Goal: Task Accomplishment & Management: Complete application form

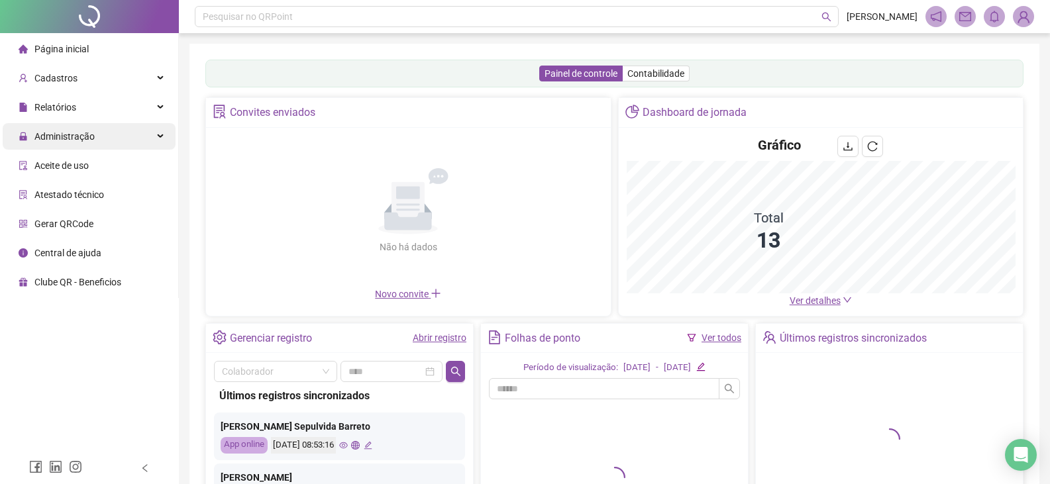
click at [93, 135] on div "Administração" at bounding box center [89, 136] width 173 height 26
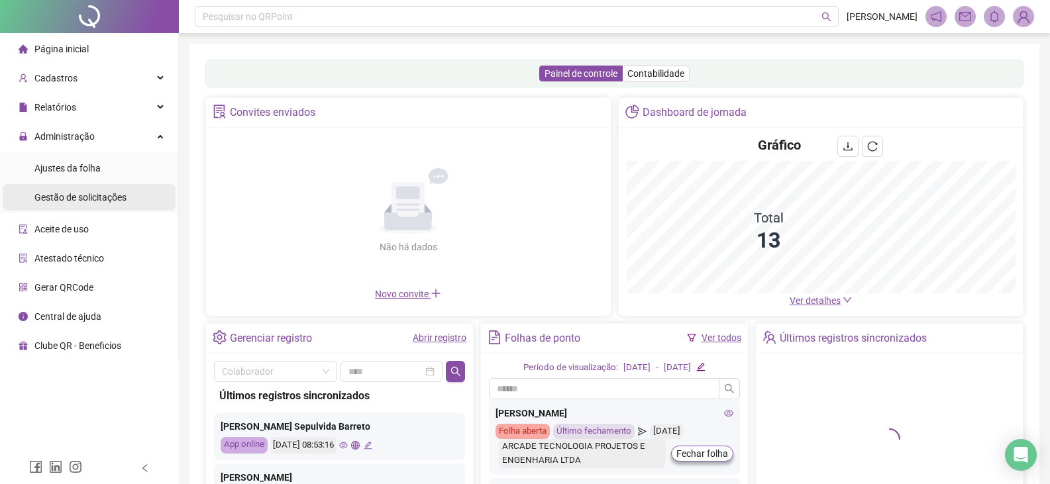
click at [100, 196] on span "Gestão de solicitações" at bounding box center [80, 197] width 92 height 11
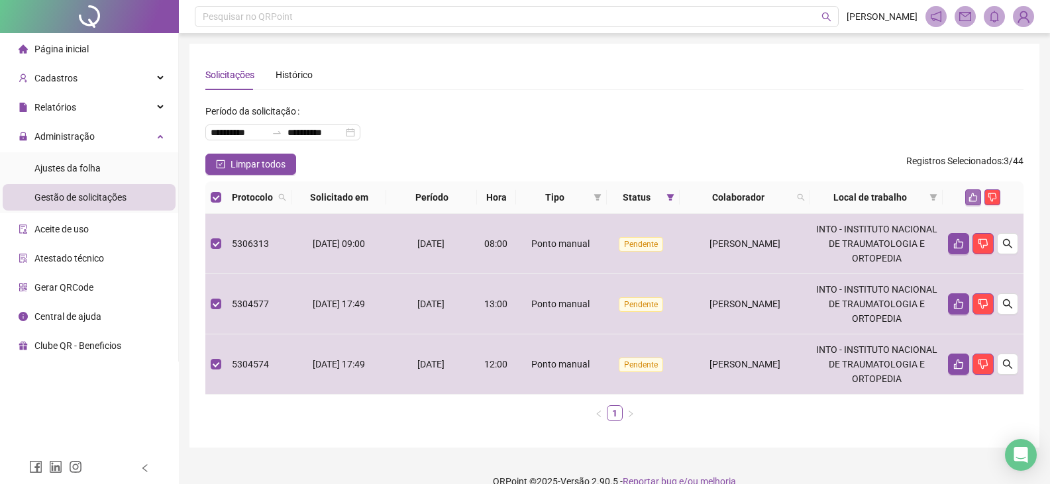
click at [975, 201] on icon "like" at bounding box center [973, 197] width 9 height 9
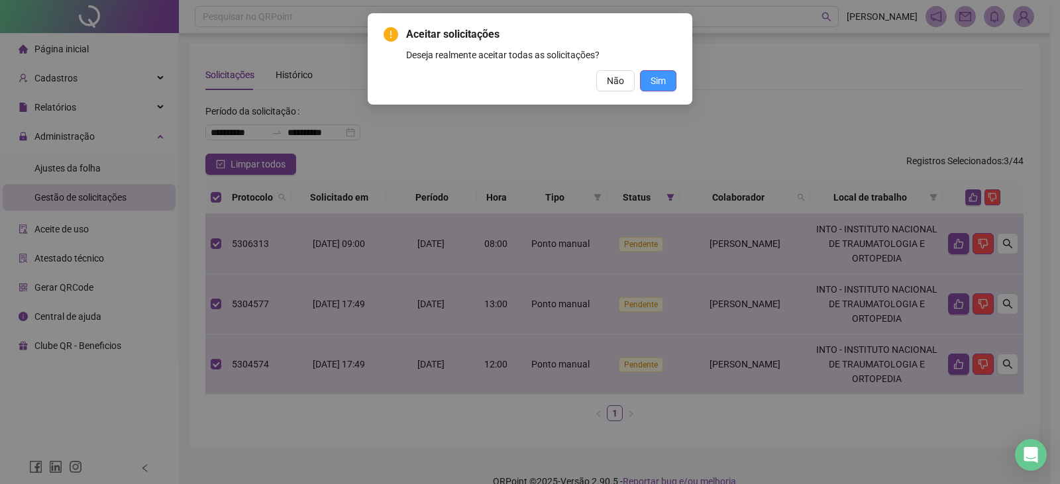
click at [663, 79] on span "Sim" at bounding box center [657, 81] width 15 height 15
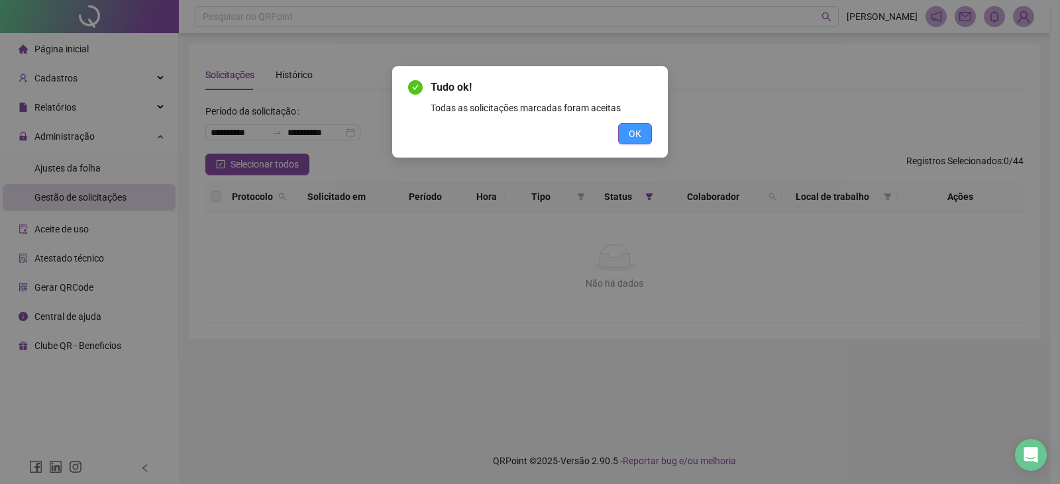
click at [644, 138] on button "OK" at bounding box center [635, 133] width 34 height 21
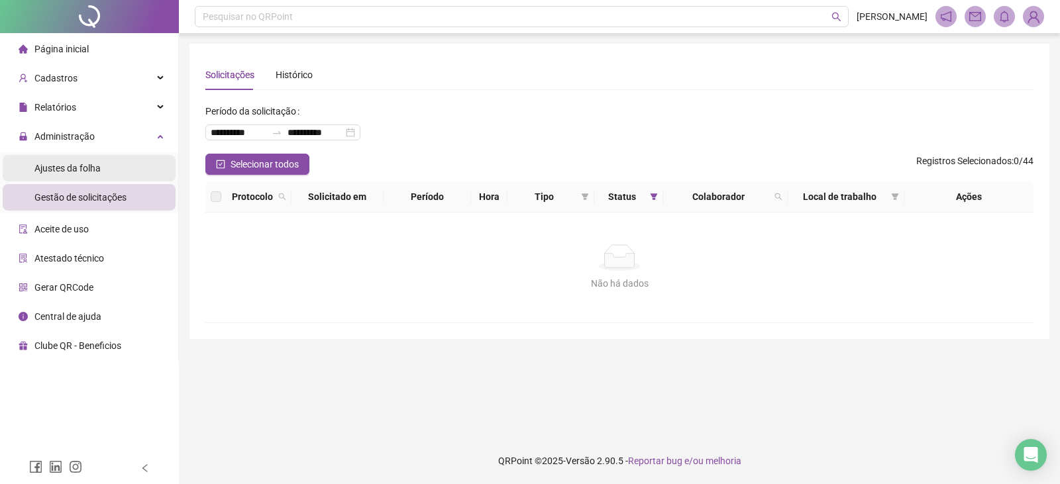
click at [82, 175] on div "Ajustes da folha" at bounding box center [67, 168] width 66 height 26
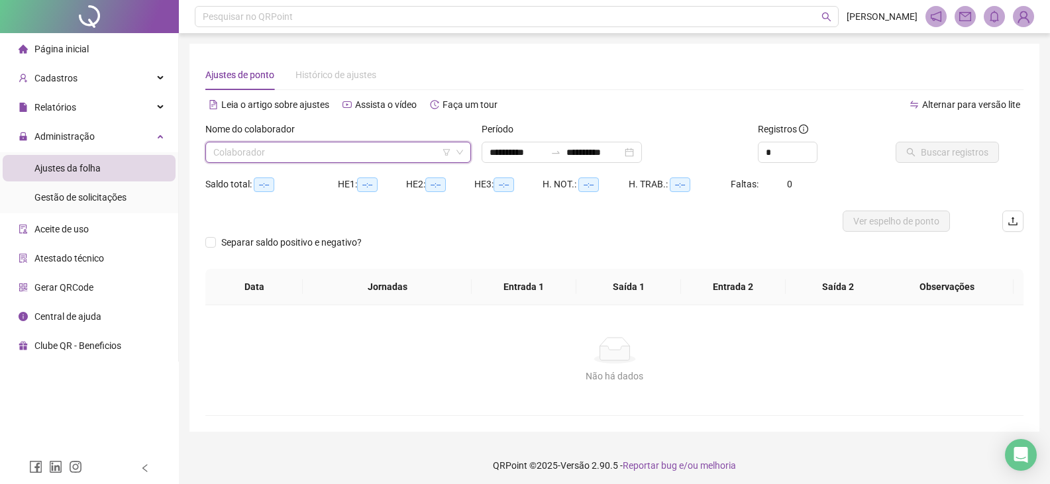
click at [293, 154] on input "search" at bounding box center [332, 152] width 238 height 20
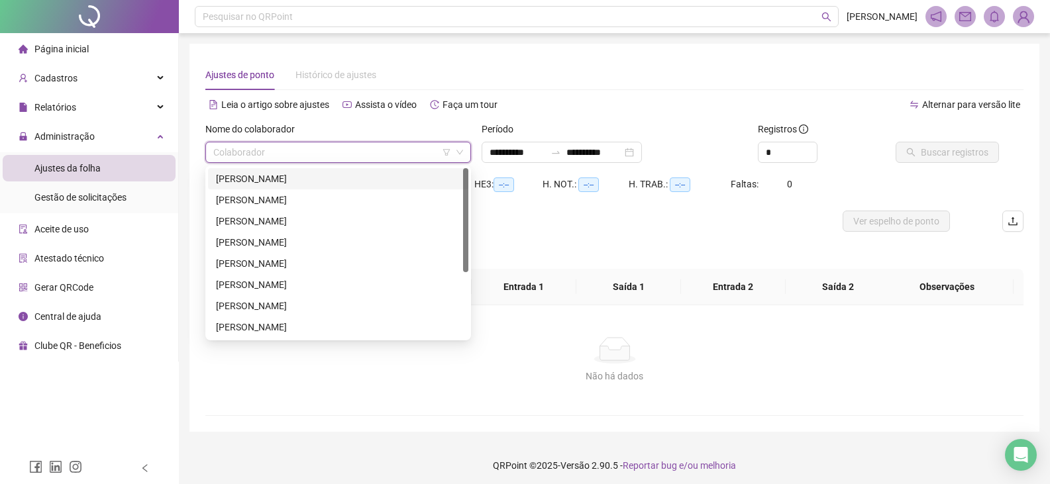
click at [292, 170] on div "[PERSON_NAME]" at bounding box center [338, 178] width 260 height 21
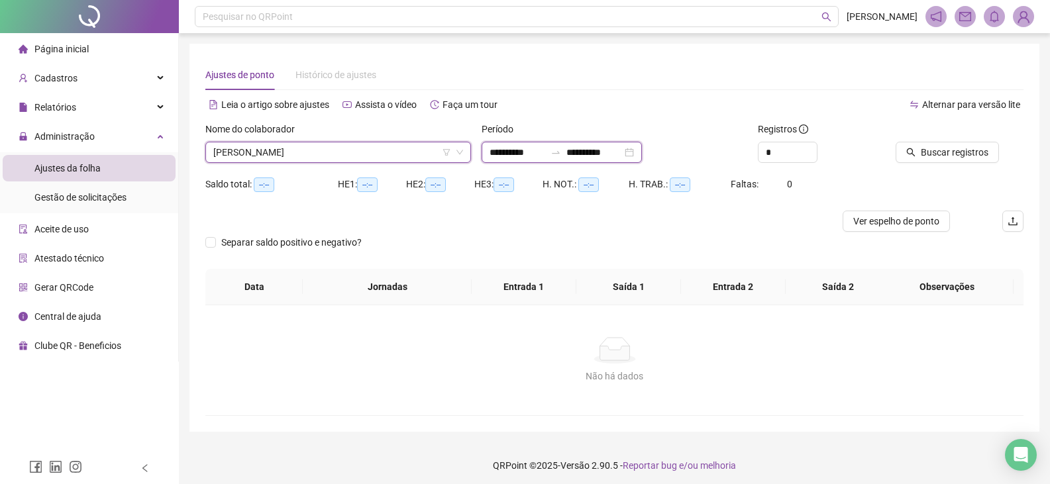
click at [503, 150] on input "**********" at bounding box center [517, 152] width 56 height 15
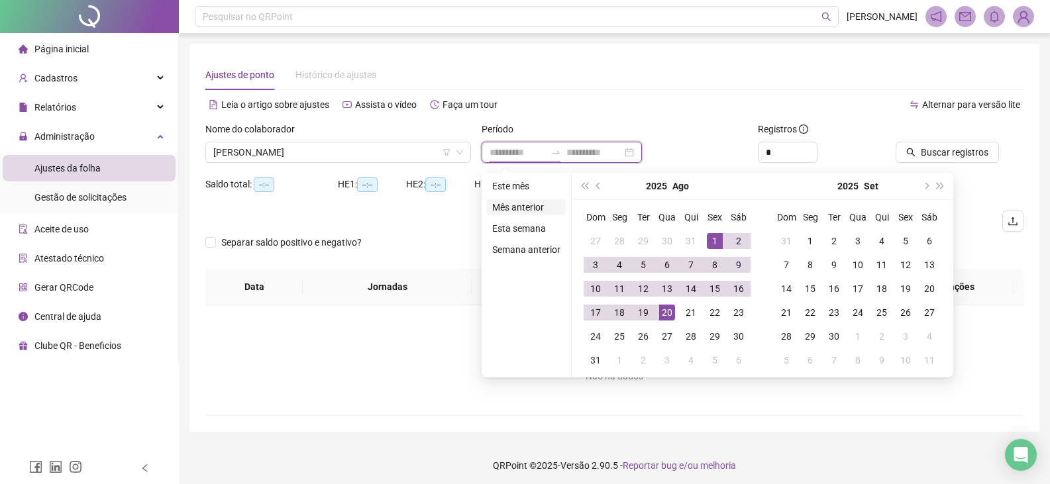
type input "**********"
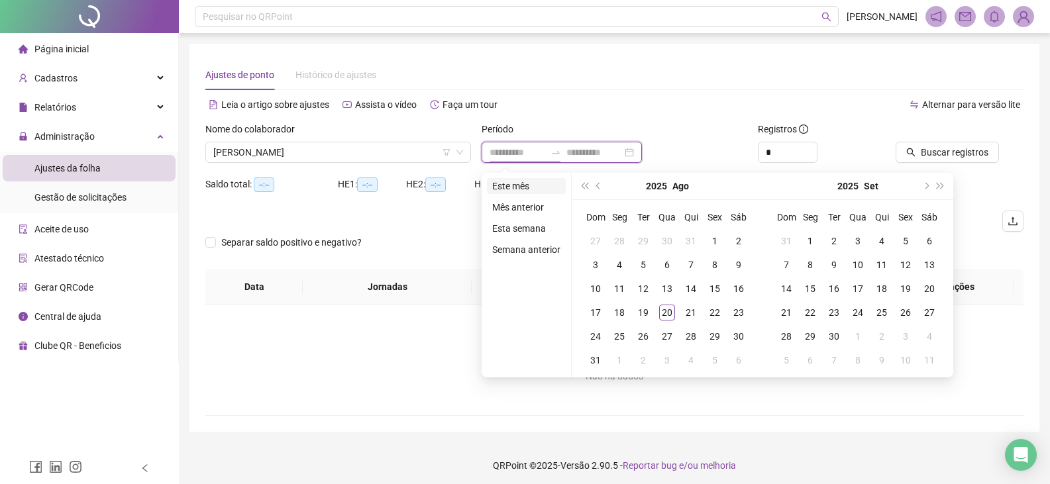
type input "**********"
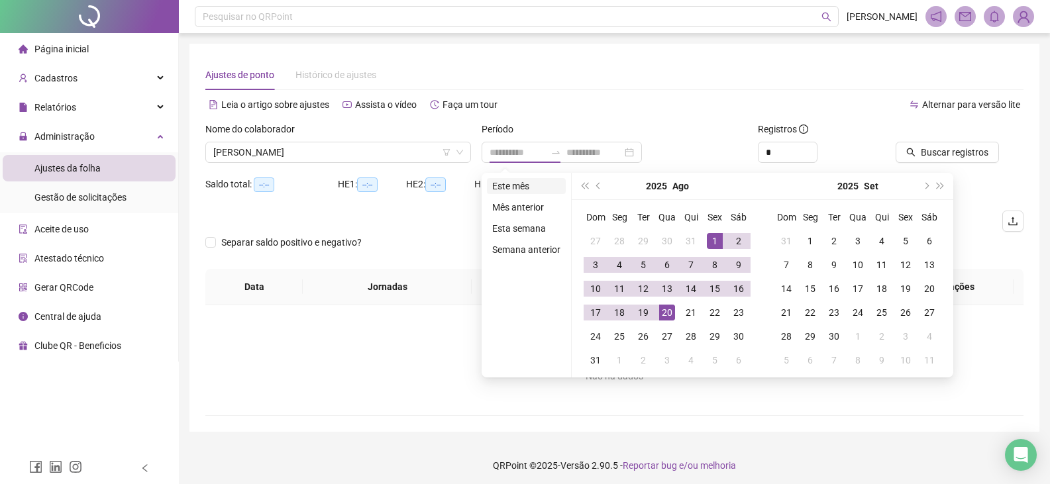
click at [525, 182] on li "Este mês" at bounding box center [526, 186] width 79 height 16
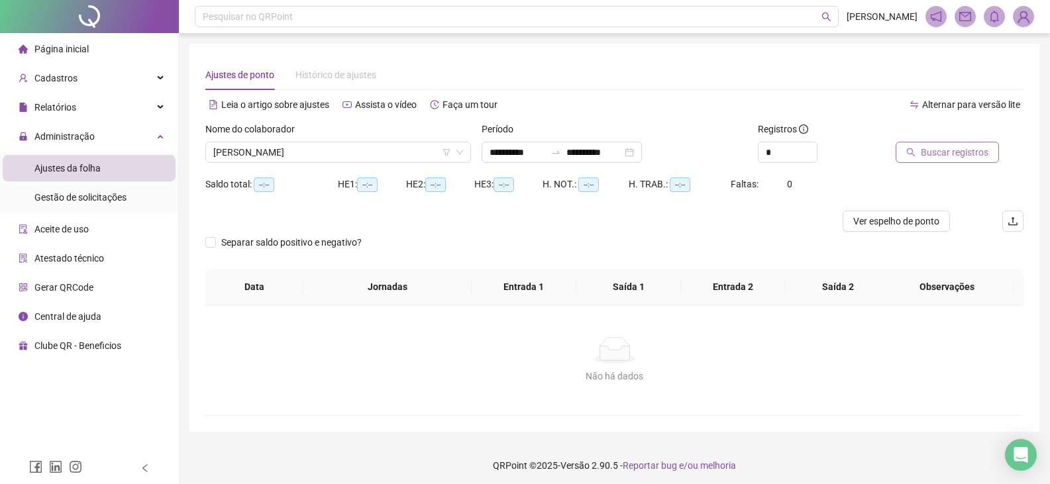
click at [987, 157] on button "Buscar registros" at bounding box center [946, 152] width 103 height 21
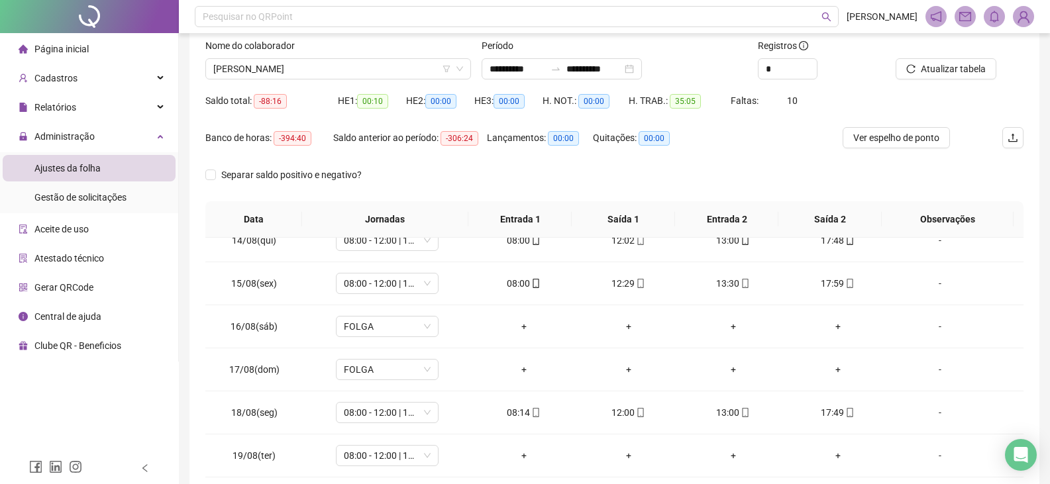
scroll to position [60, 0]
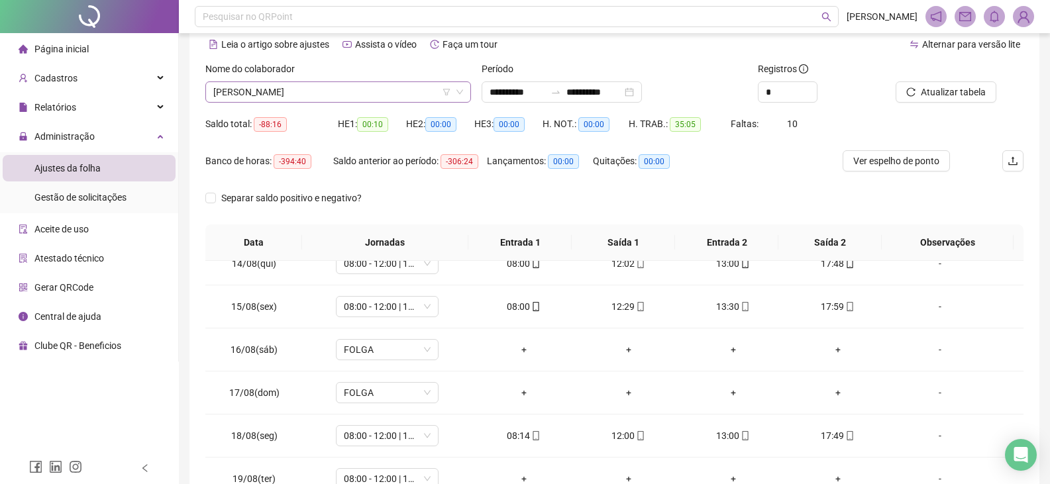
click at [375, 99] on span "[PERSON_NAME]" at bounding box center [338, 92] width 250 height 20
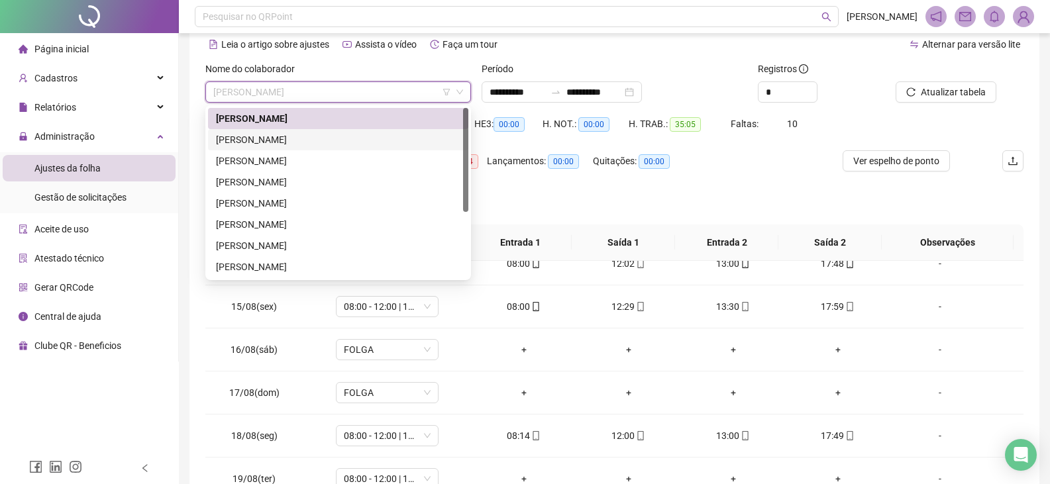
click at [364, 138] on div "[PERSON_NAME]" at bounding box center [338, 139] width 244 height 15
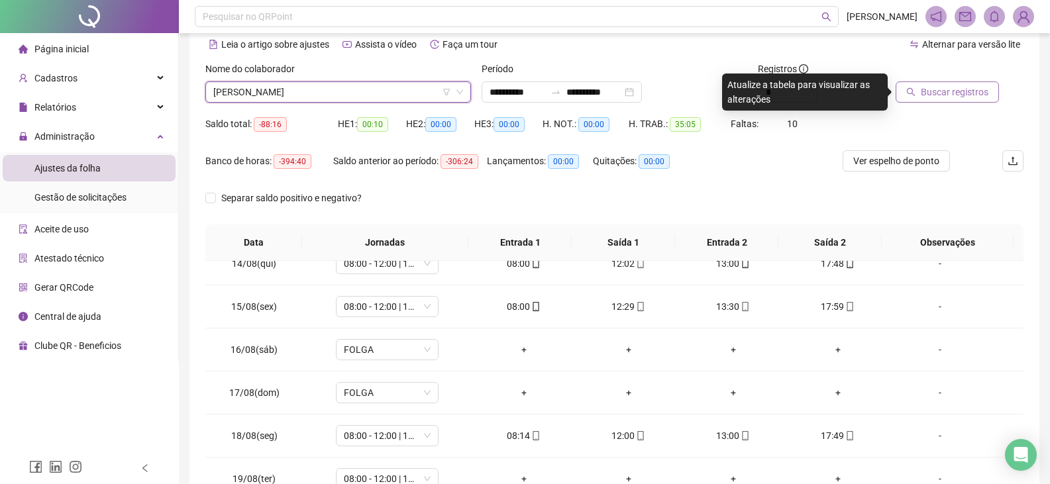
click at [933, 97] on span "Buscar registros" at bounding box center [954, 92] width 68 height 15
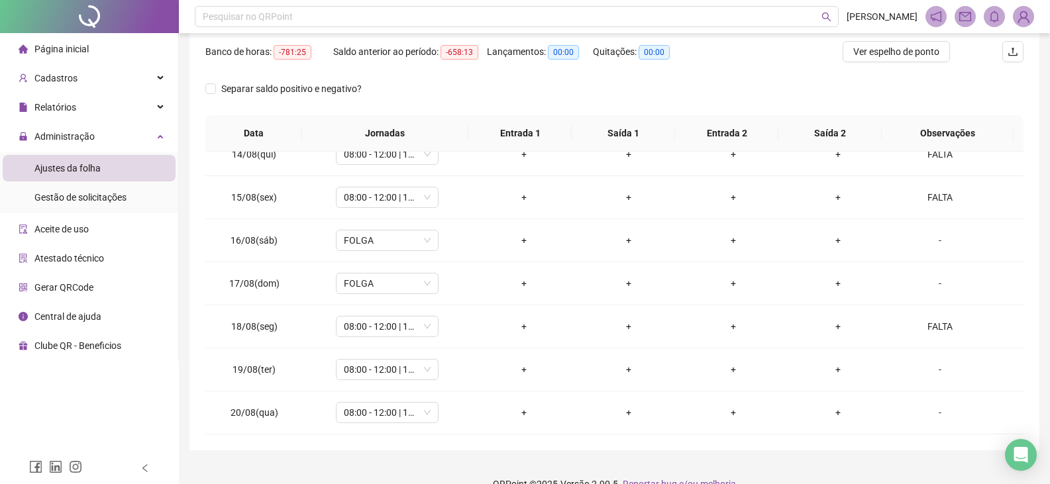
scroll to position [193, 0]
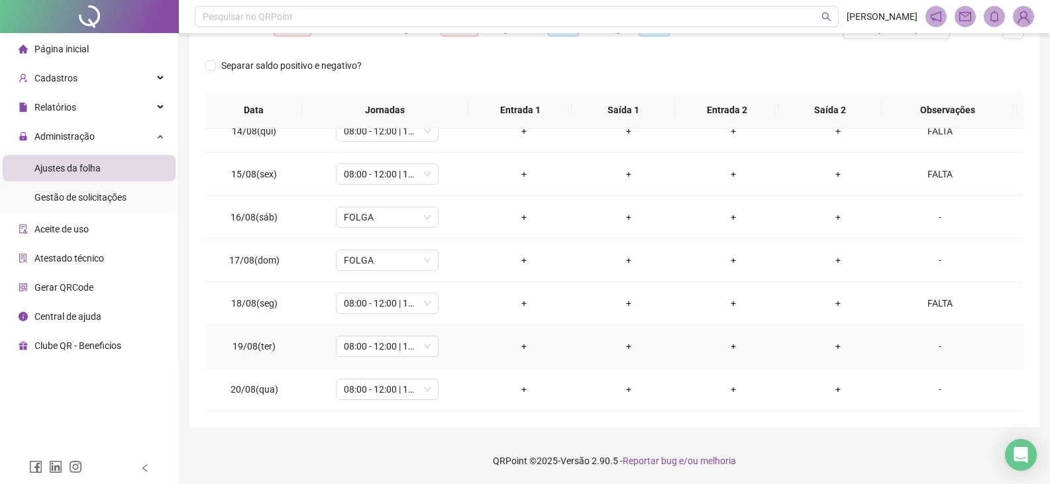
click at [930, 345] on div "-" at bounding box center [940, 346] width 78 height 15
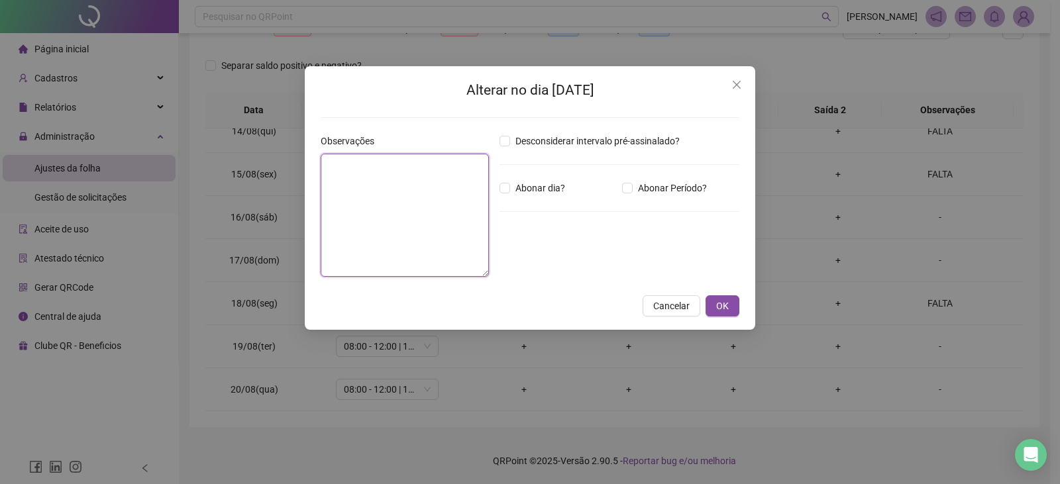
click at [417, 190] on textarea at bounding box center [405, 215] width 168 height 123
type textarea "*****"
click at [721, 312] on span "OK" at bounding box center [722, 306] width 13 height 15
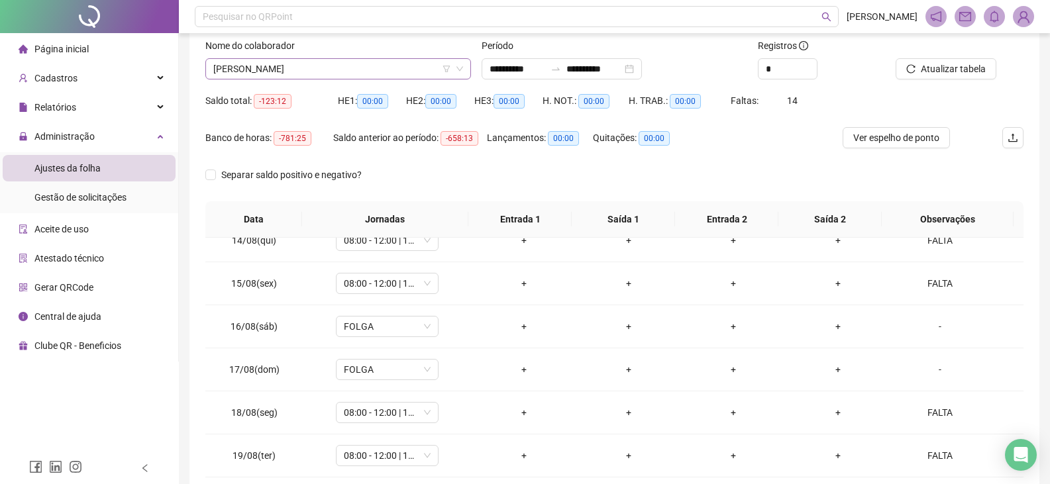
scroll to position [60, 0]
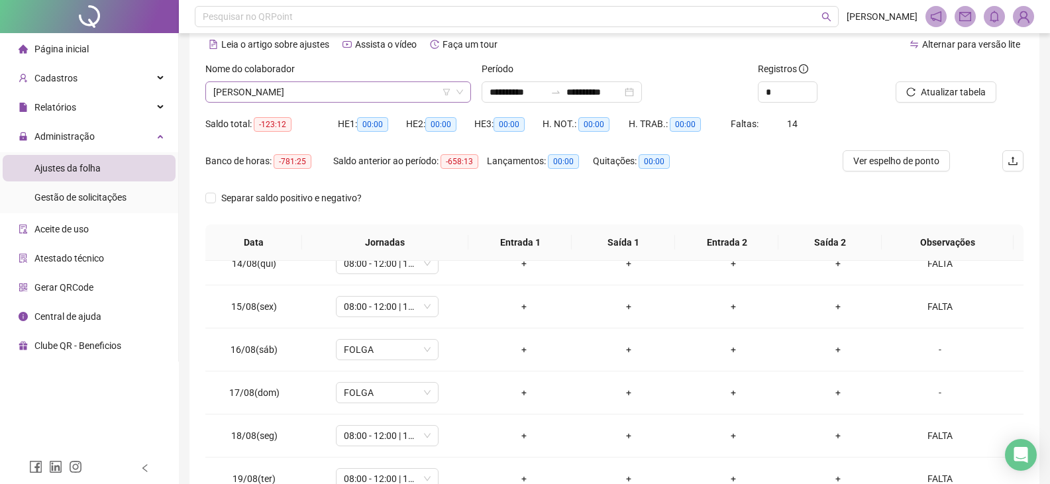
click at [371, 91] on span "[PERSON_NAME]" at bounding box center [338, 92] width 250 height 20
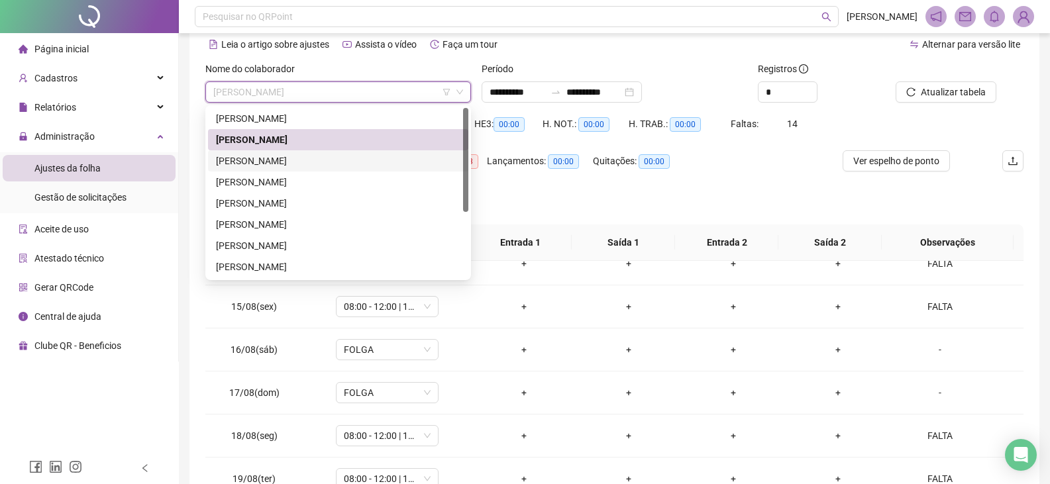
click at [348, 159] on div "[PERSON_NAME]" at bounding box center [338, 161] width 244 height 15
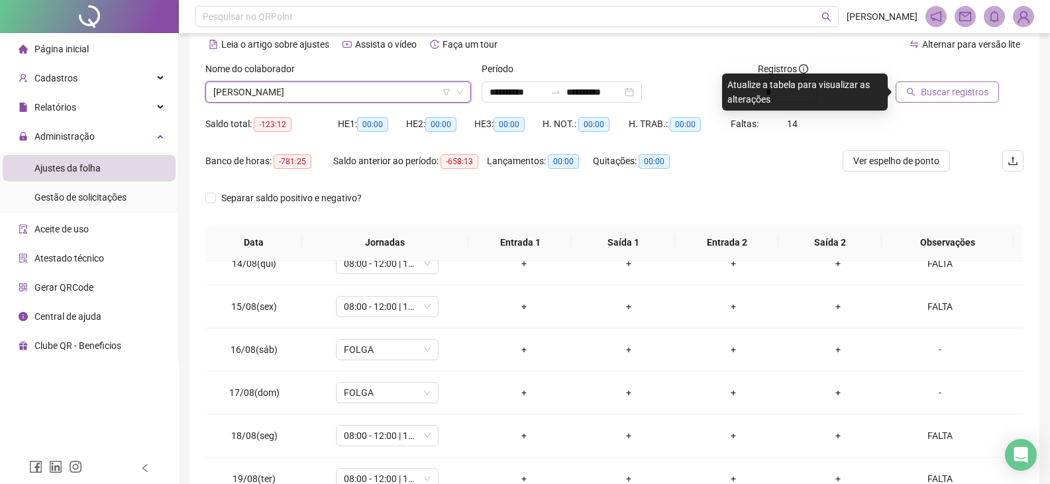
click at [969, 96] on span "Buscar registros" at bounding box center [954, 92] width 68 height 15
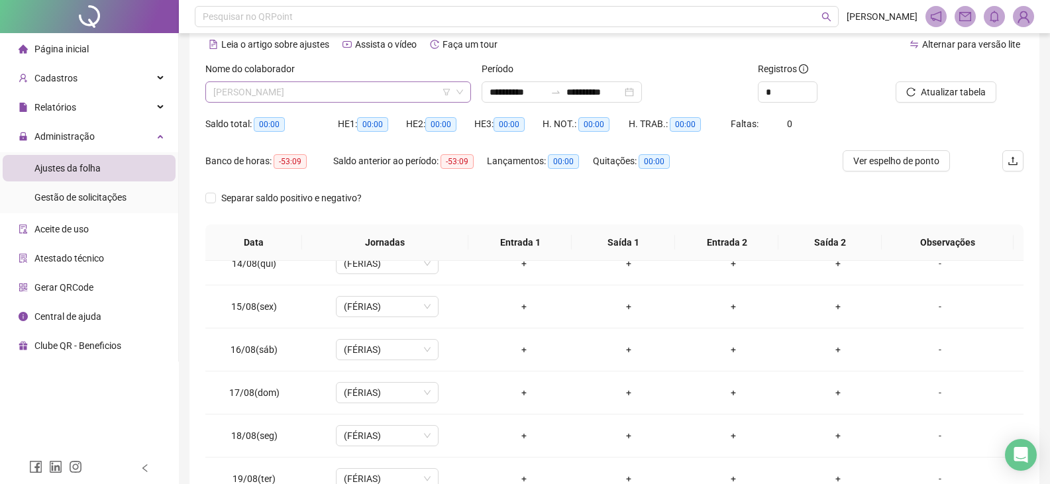
click at [352, 97] on span "[PERSON_NAME]" at bounding box center [338, 92] width 250 height 20
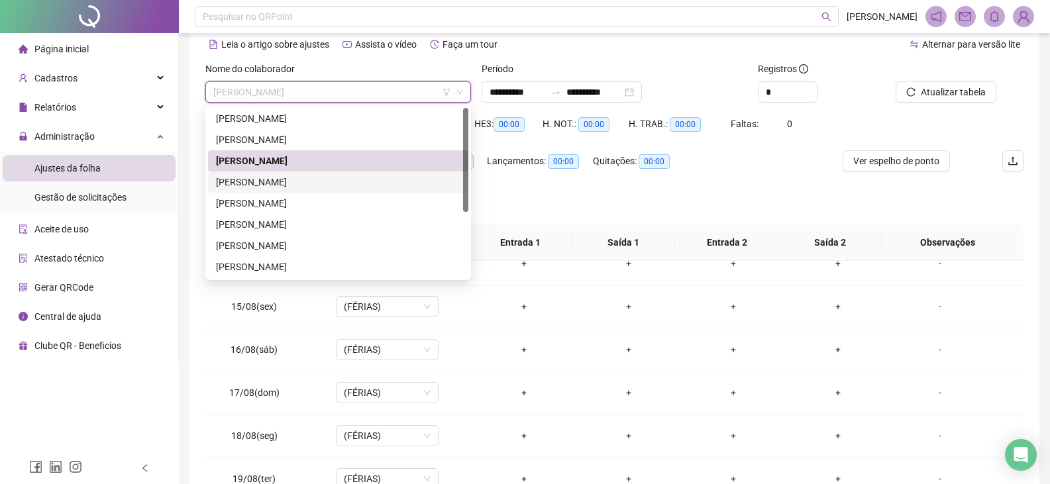
click at [329, 184] on div "[PERSON_NAME]" at bounding box center [338, 182] width 244 height 15
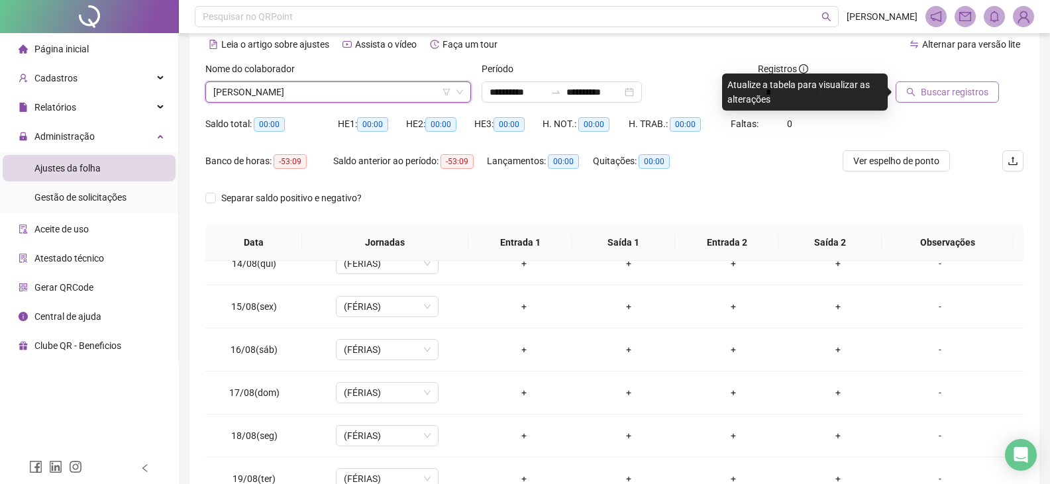
click at [968, 94] on span "Buscar registros" at bounding box center [954, 92] width 68 height 15
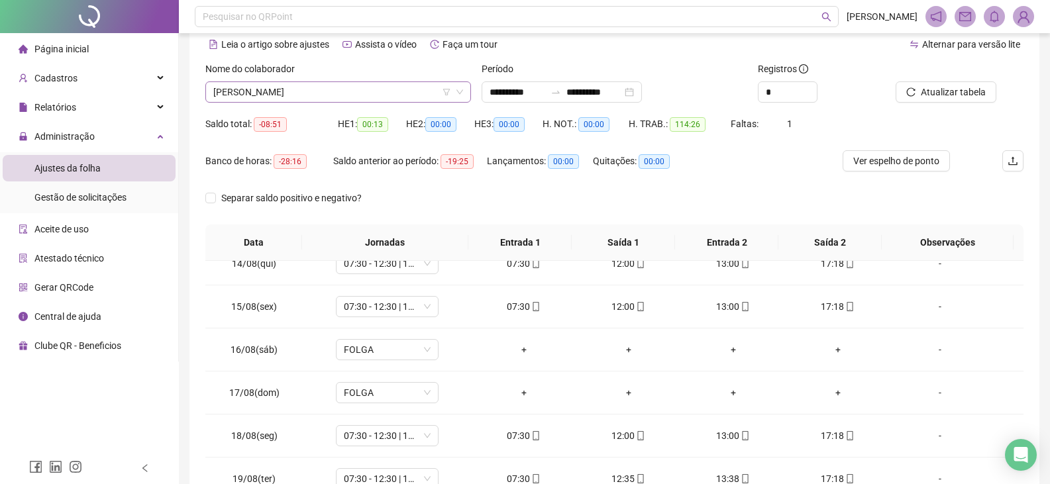
click at [360, 94] on span "[PERSON_NAME]" at bounding box center [338, 92] width 250 height 20
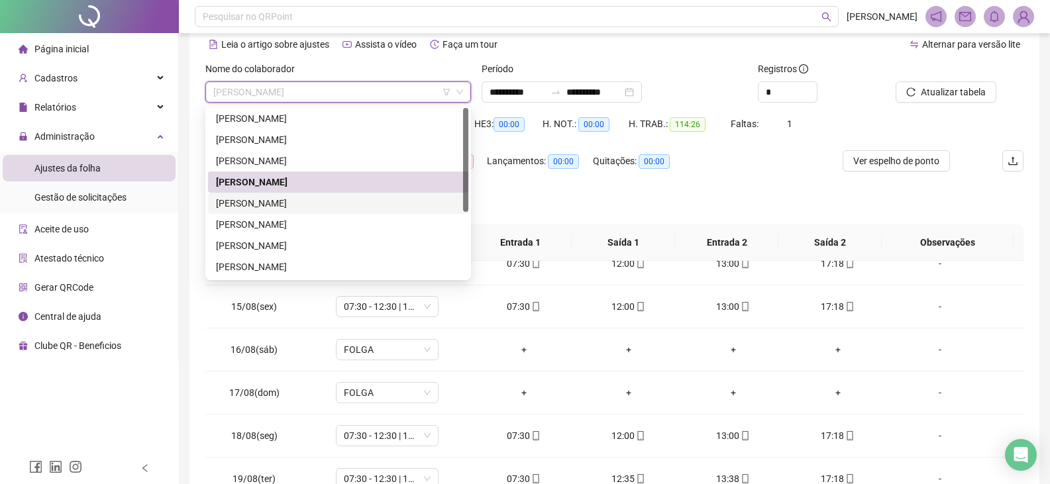
click at [311, 201] on div "[PERSON_NAME]" at bounding box center [338, 203] width 244 height 15
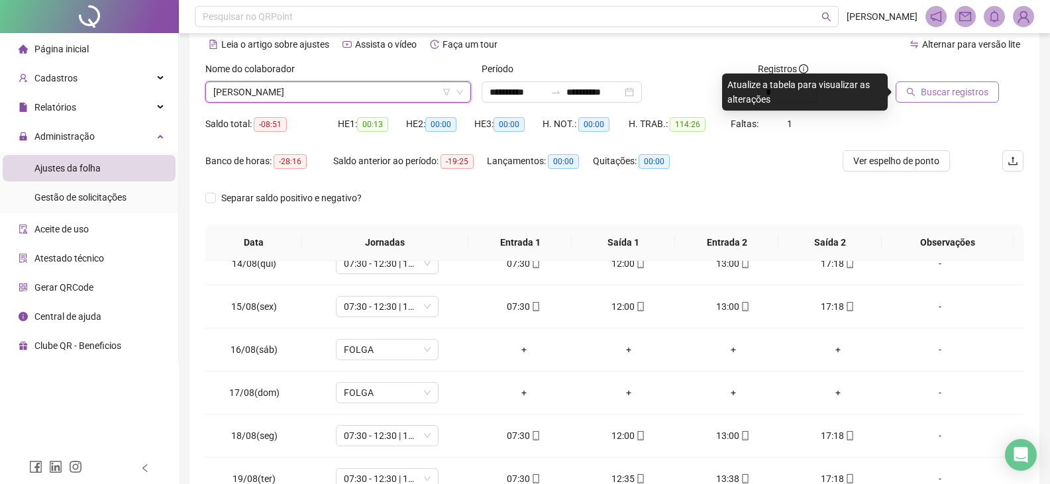
click at [936, 88] on span "Buscar registros" at bounding box center [954, 92] width 68 height 15
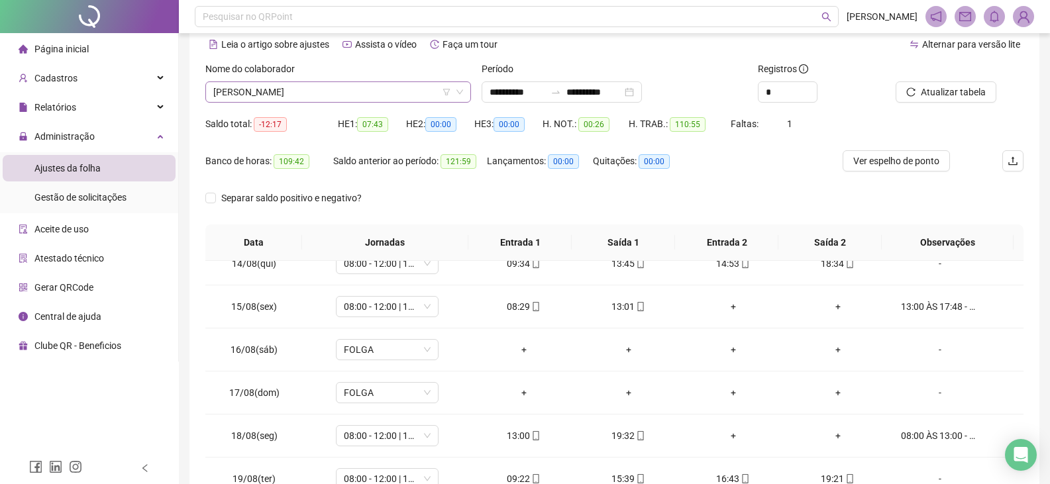
click at [342, 91] on span "[PERSON_NAME]" at bounding box center [338, 92] width 250 height 20
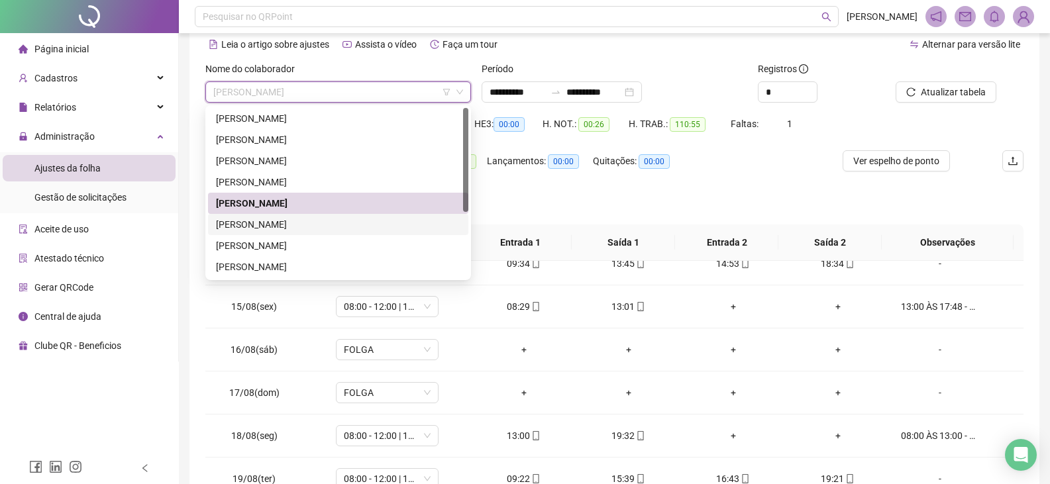
click at [317, 224] on div "[PERSON_NAME]" at bounding box center [338, 224] width 244 height 15
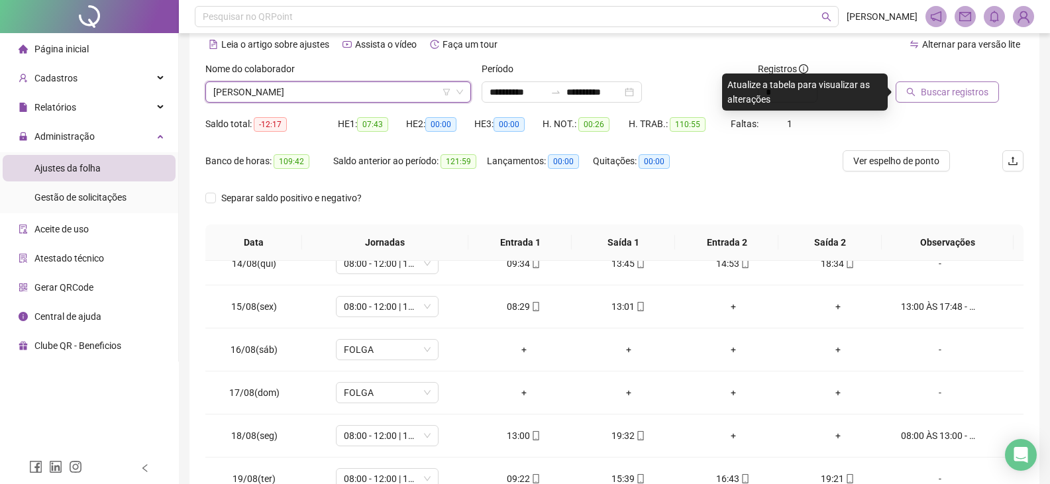
click at [942, 89] on span "Buscar registros" at bounding box center [954, 92] width 68 height 15
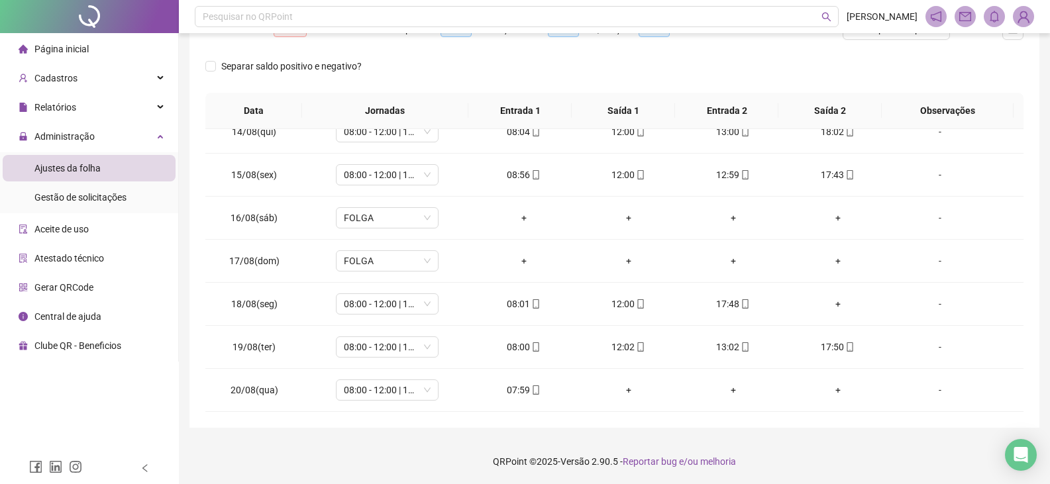
scroll to position [193, 0]
click at [829, 304] on div "+" at bounding box center [837, 303] width 83 height 15
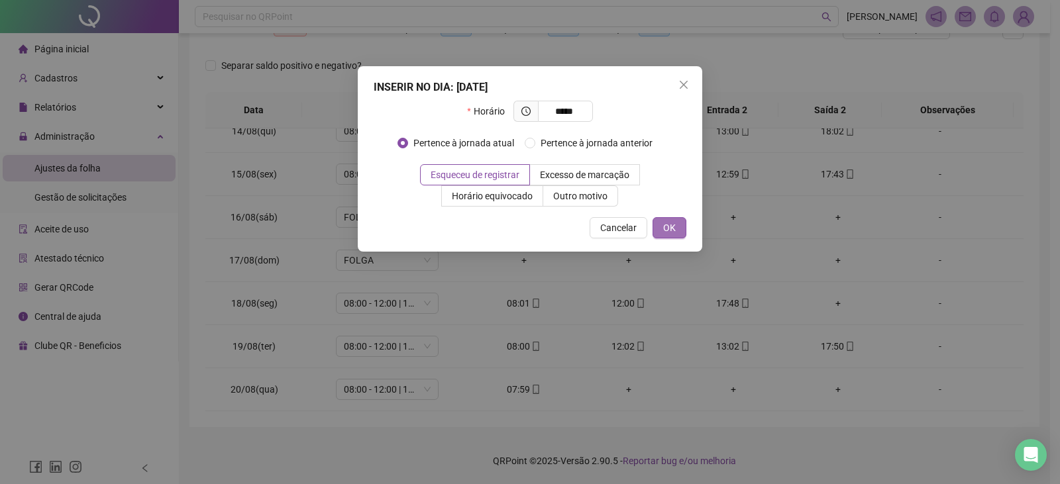
type input "*****"
click at [666, 226] on span "OK" at bounding box center [669, 228] width 13 height 15
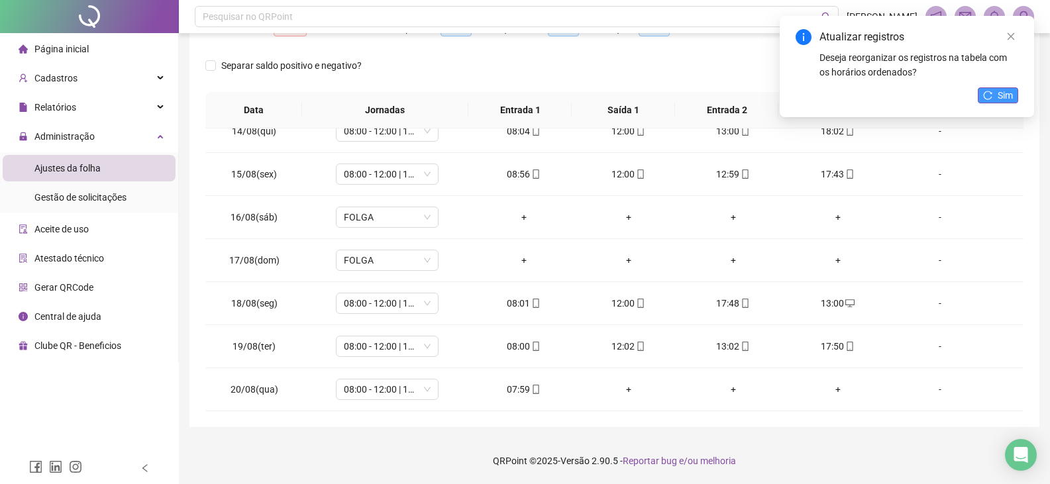
click at [1011, 94] on span "Sim" at bounding box center [1004, 95] width 15 height 15
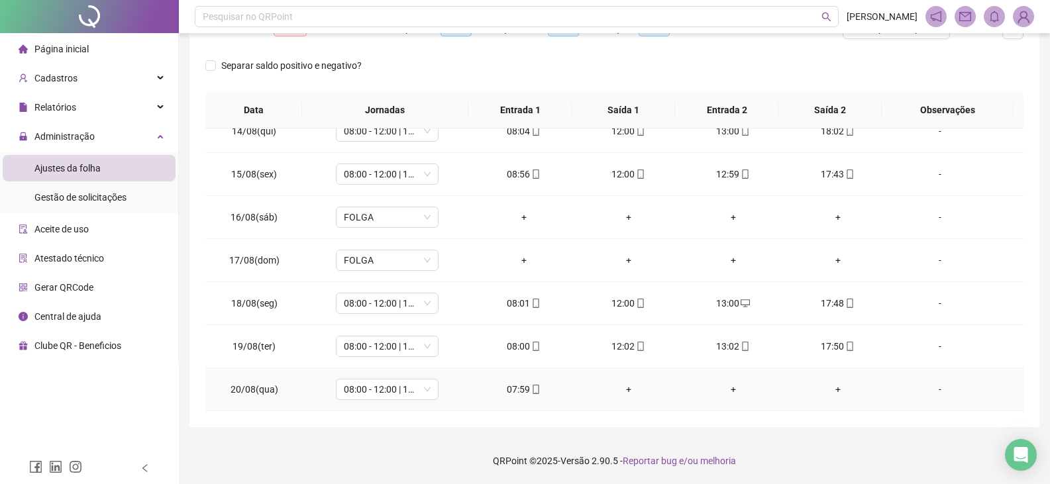
click at [533, 387] on icon "mobile" at bounding box center [536, 389] width 6 height 9
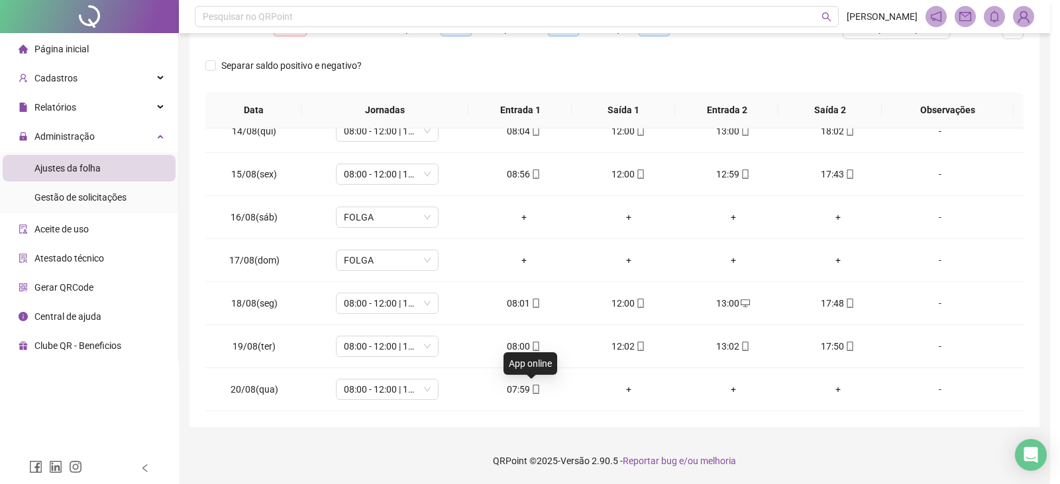
type input "**********"
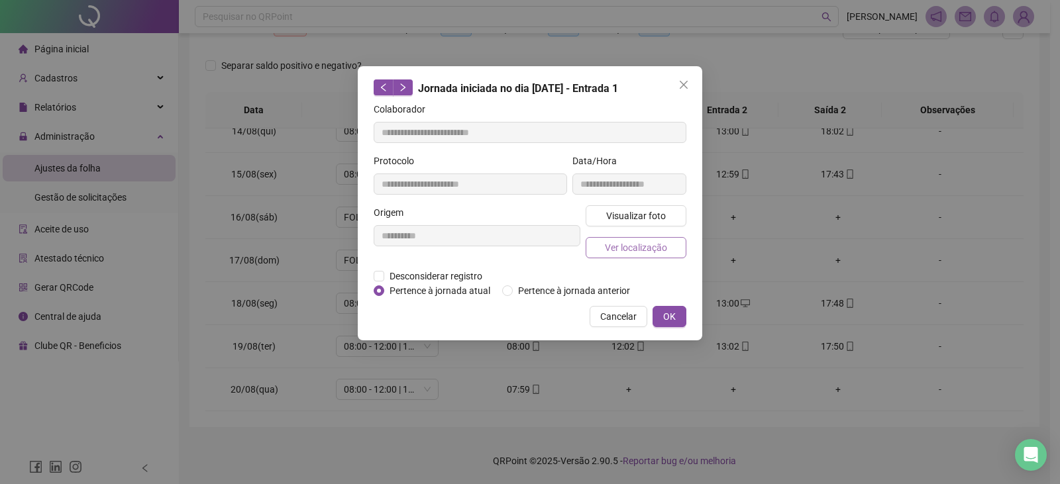
click at [609, 250] on span "Ver localização" at bounding box center [636, 247] width 62 height 15
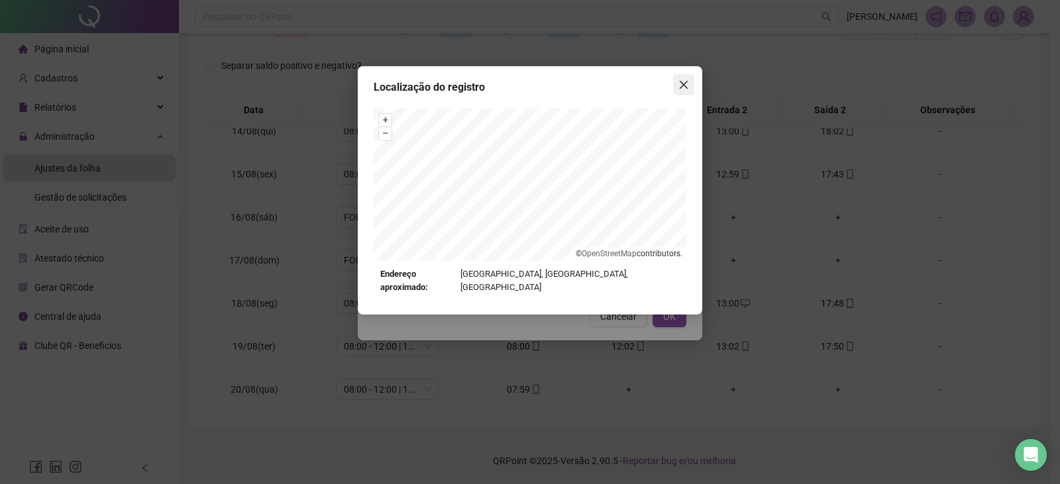
click at [685, 83] on icon "close" at bounding box center [683, 85] width 8 height 8
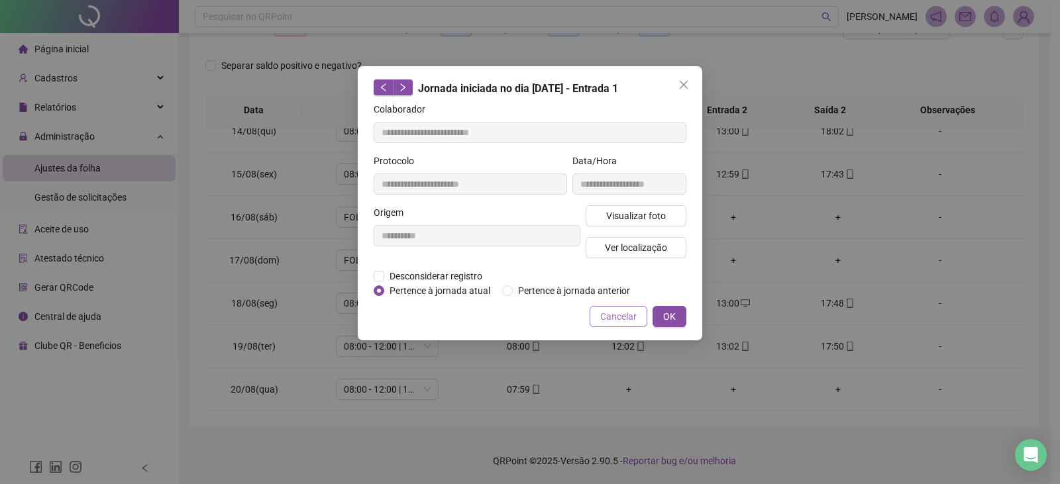
click at [629, 318] on span "Cancelar" at bounding box center [618, 316] width 36 height 15
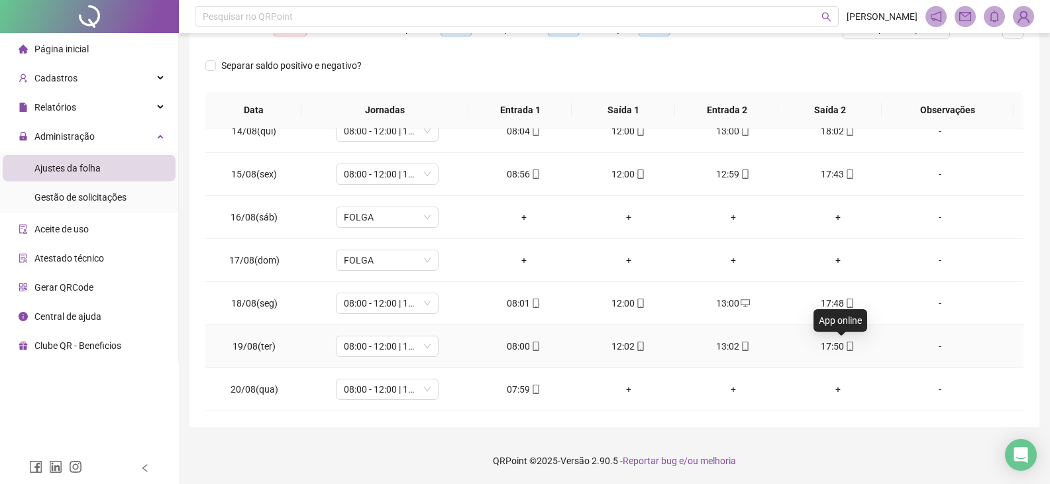
click at [845, 348] on icon "mobile" at bounding box center [849, 346] width 9 height 9
type input "**********"
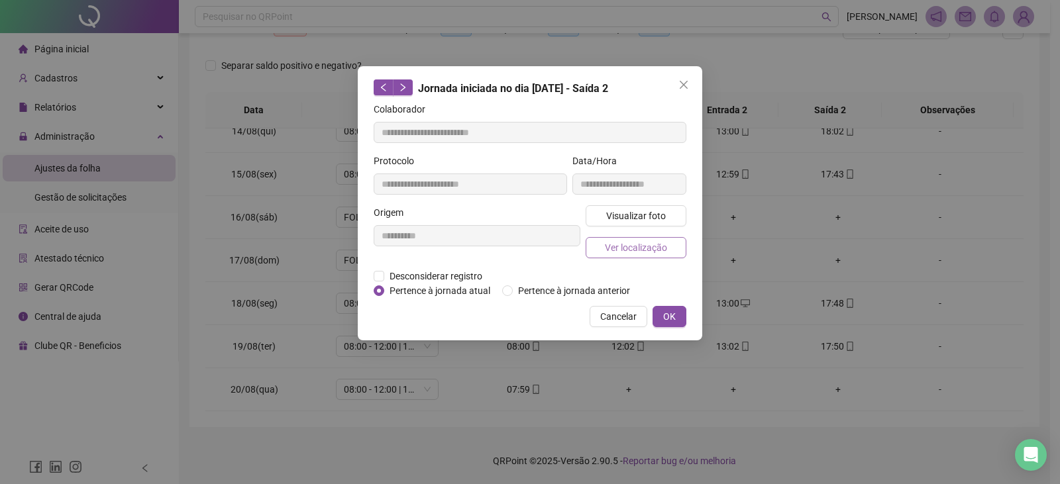
click at [660, 248] on span "Ver localização" at bounding box center [636, 247] width 62 height 15
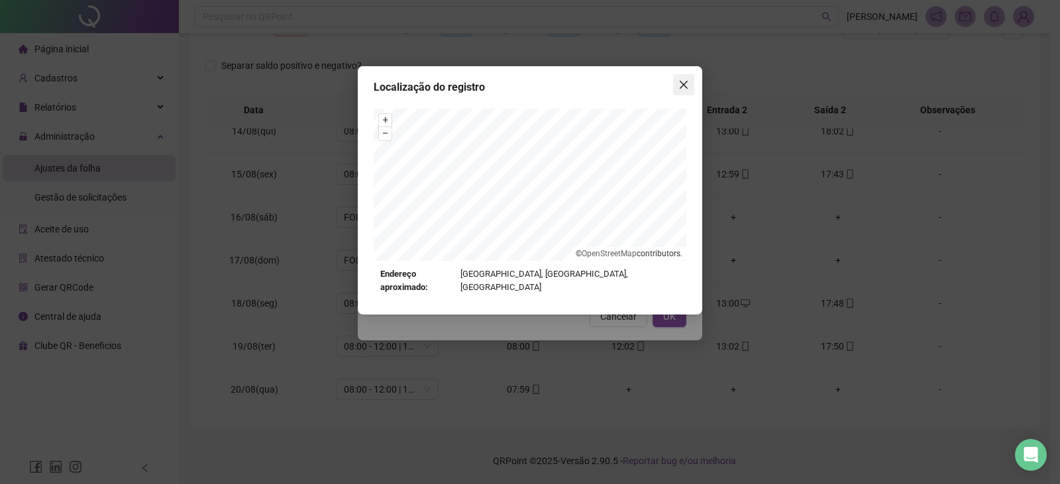
click at [687, 90] on button "Close" at bounding box center [683, 84] width 21 height 21
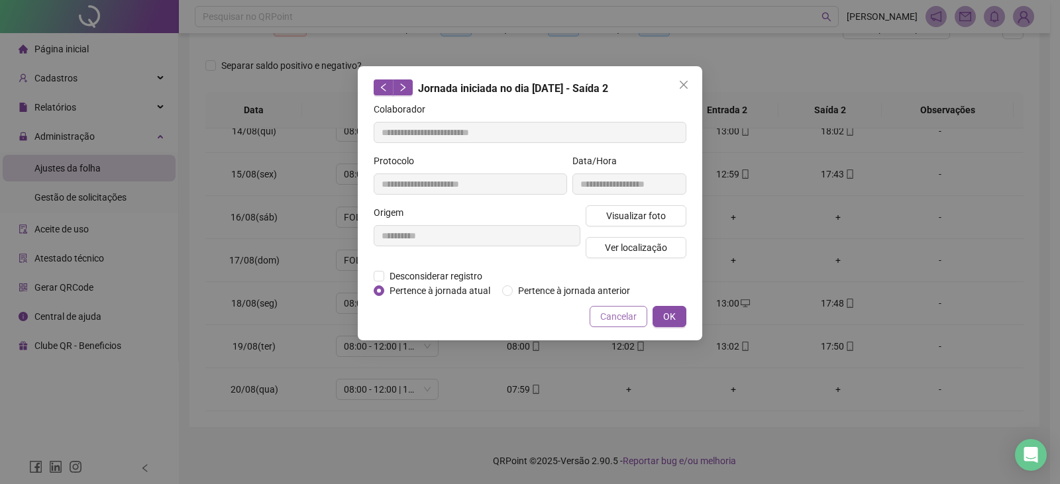
click at [631, 308] on button "Cancelar" at bounding box center [618, 316] width 58 height 21
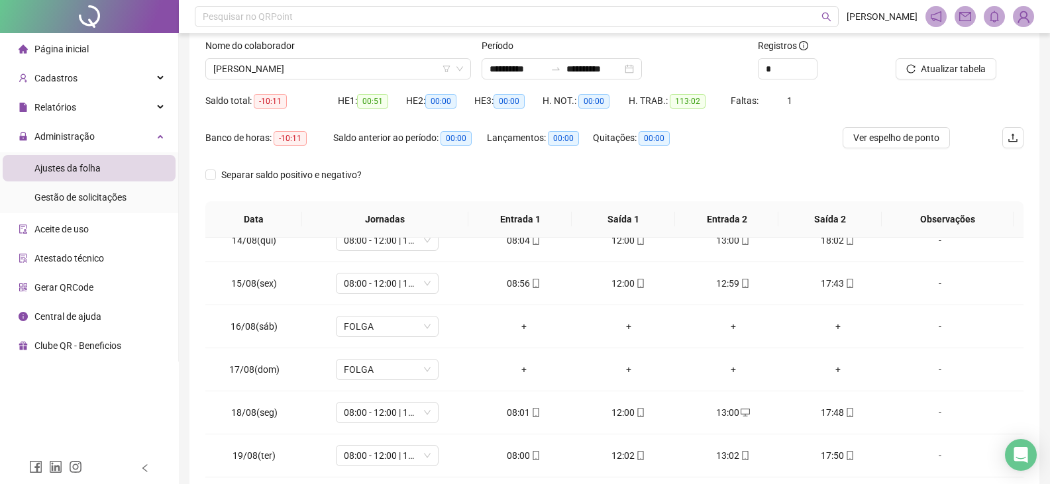
scroll to position [60, 0]
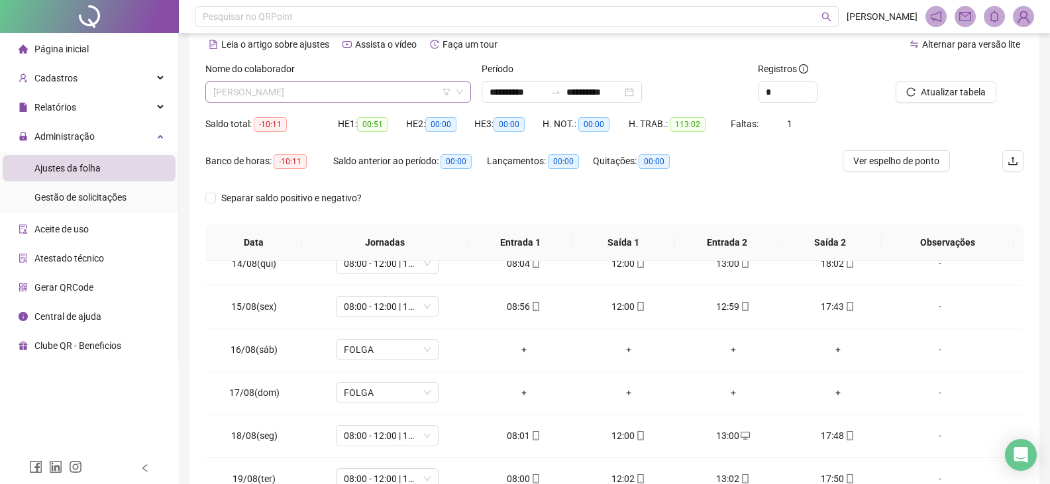
click at [373, 93] on span "[PERSON_NAME]" at bounding box center [338, 92] width 250 height 20
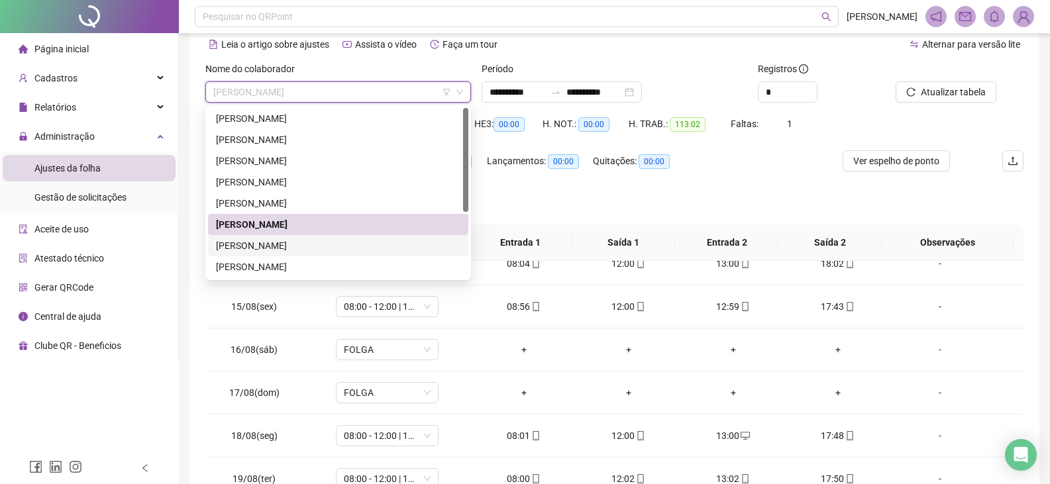
click at [342, 248] on div "[PERSON_NAME]" at bounding box center [338, 245] width 244 height 15
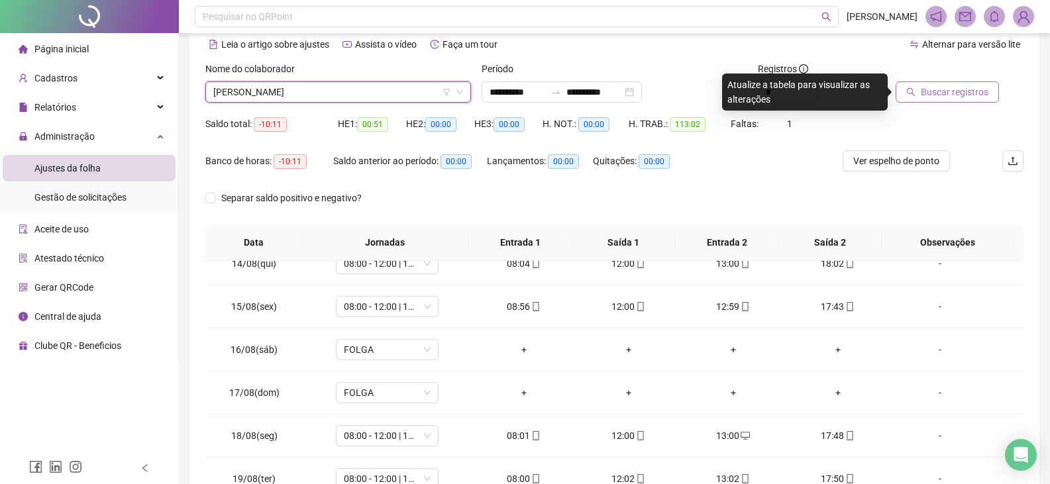
click at [950, 97] on span "Buscar registros" at bounding box center [954, 92] width 68 height 15
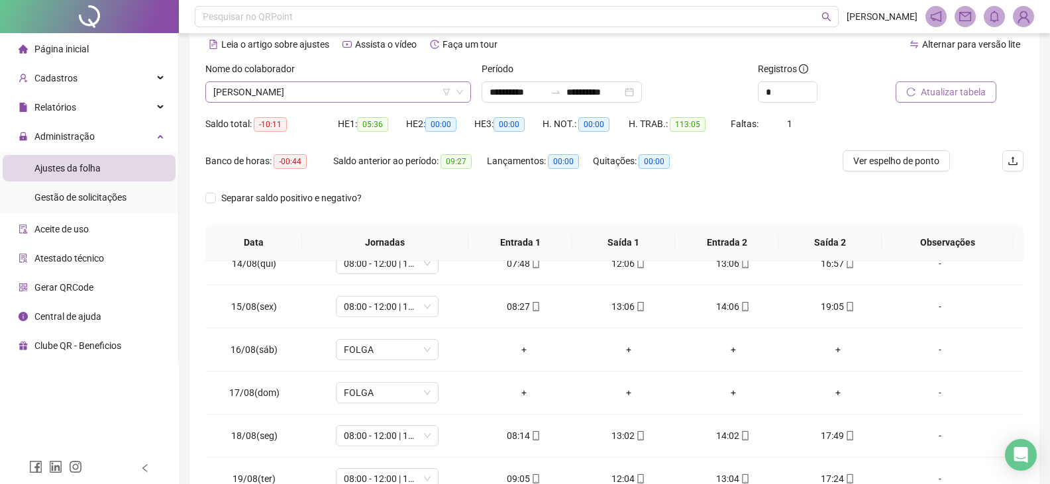
click at [400, 89] on span "[PERSON_NAME]" at bounding box center [338, 92] width 250 height 20
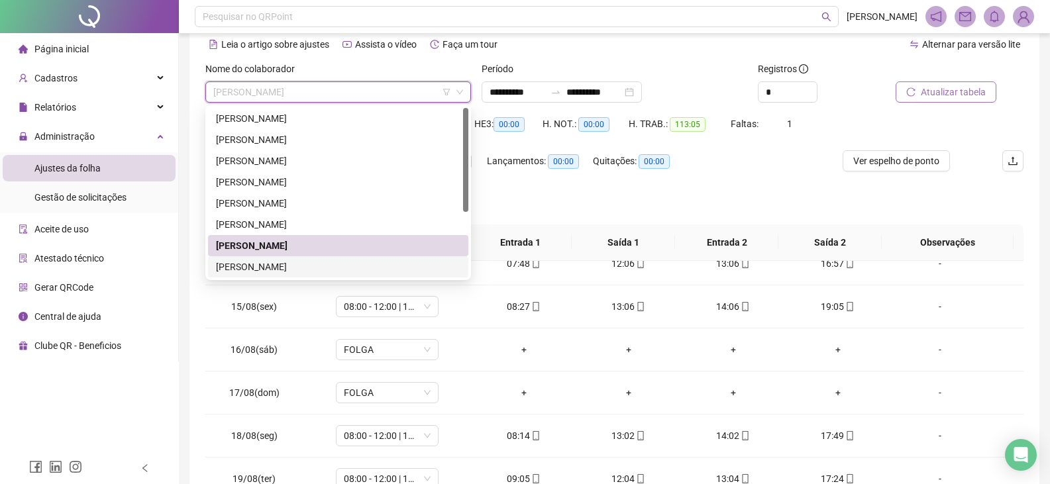
click at [307, 266] on div "[PERSON_NAME]" at bounding box center [338, 267] width 244 height 15
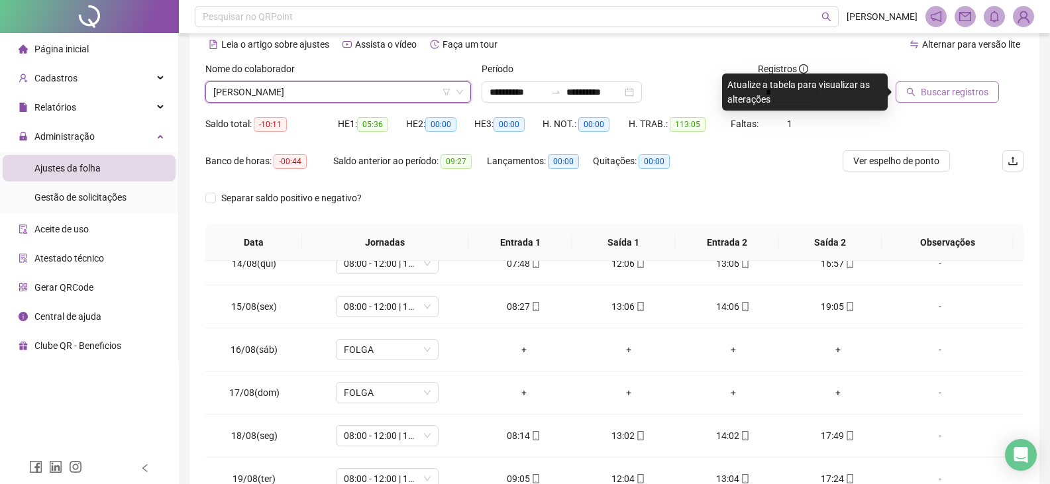
click at [933, 93] on span "Buscar registros" at bounding box center [954, 92] width 68 height 15
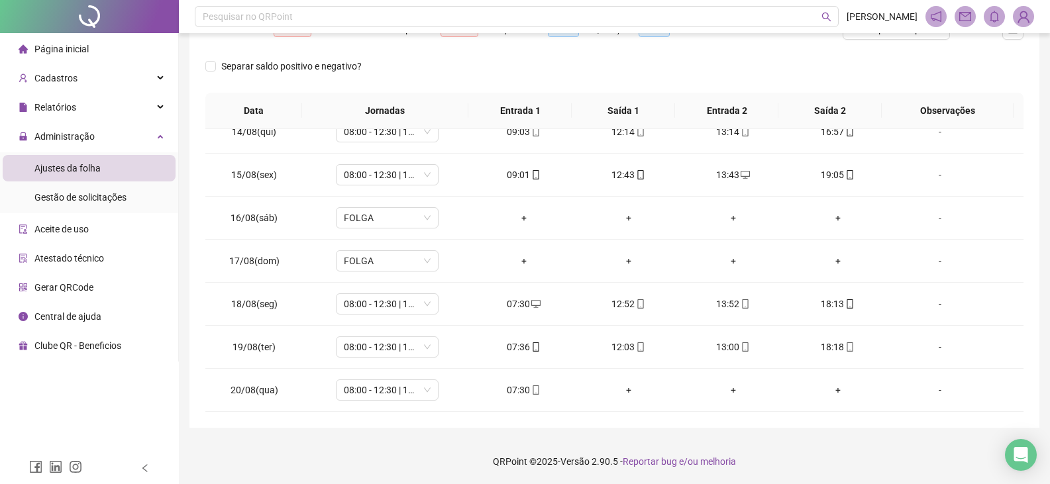
scroll to position [193, 0]
click at [532, 390] on icon "mobile" at bounding box center [535, 389] width 9 height 9
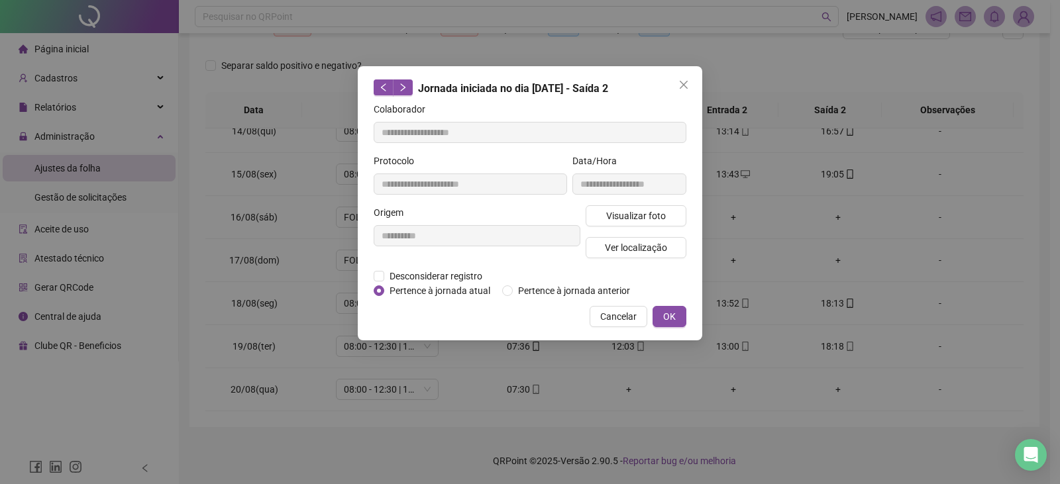
type input "**********"
click at [625, 246] on span "Ver localização" at bounding box center [636, 247] width 62 height 15
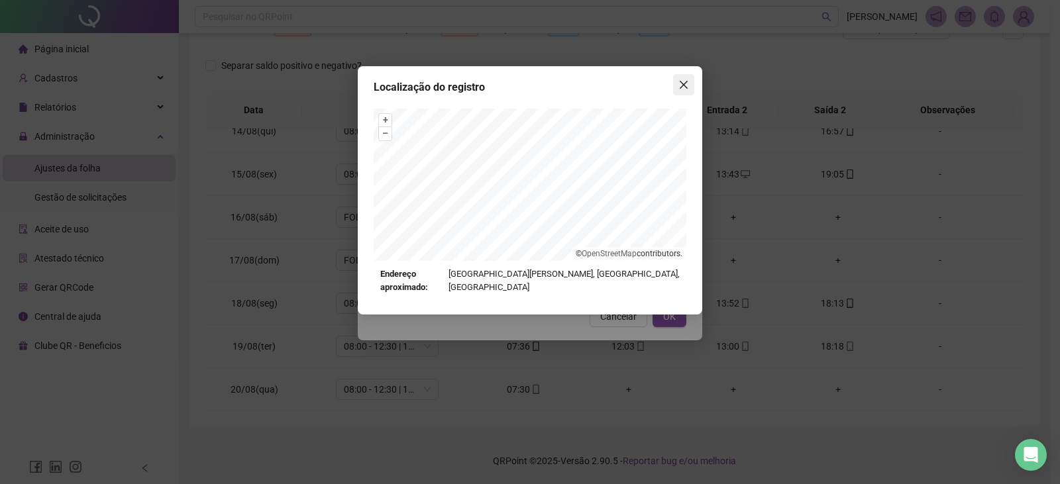
click at [682, 90] on button "Close" at bounding box center [683, 84] width 21 height 21
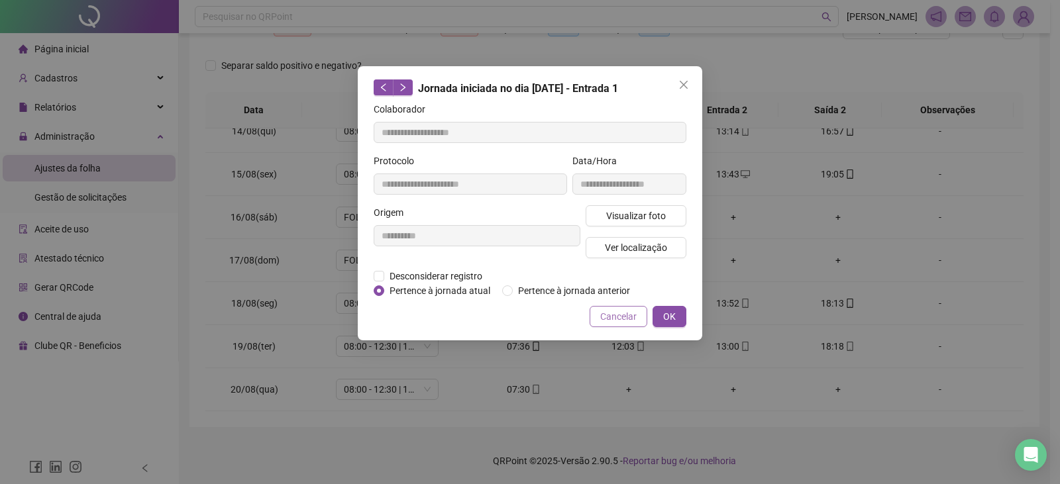
click at [632, 314] on span "Cancelar" at bounding box center [618, 316] width 36 height 15
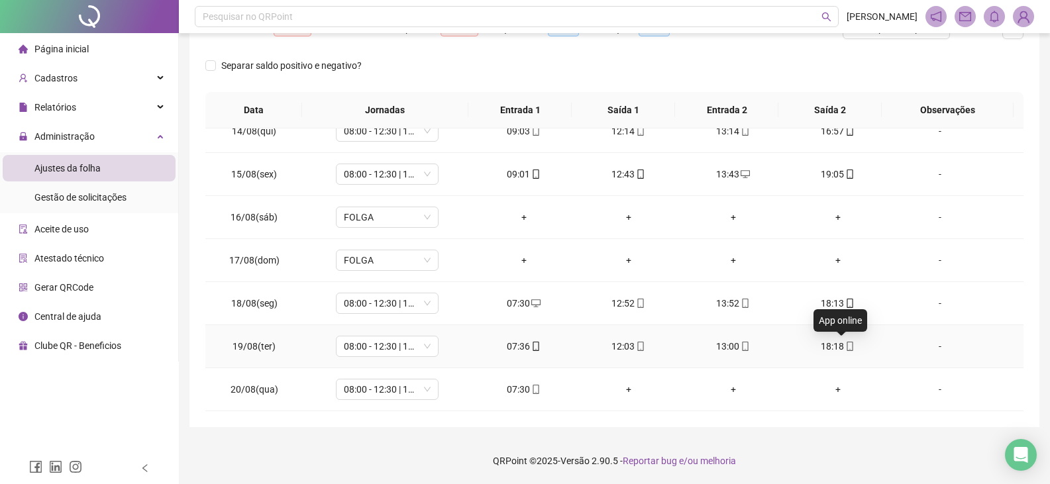
click at [845, 348] on icon "mobile" at bounding box center [849, 346] width 9 height 9
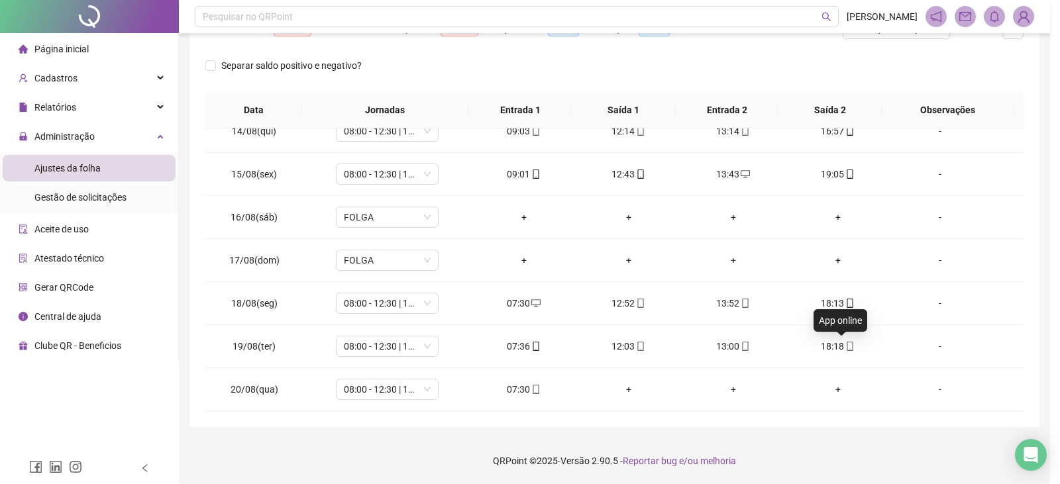
type input "**********"
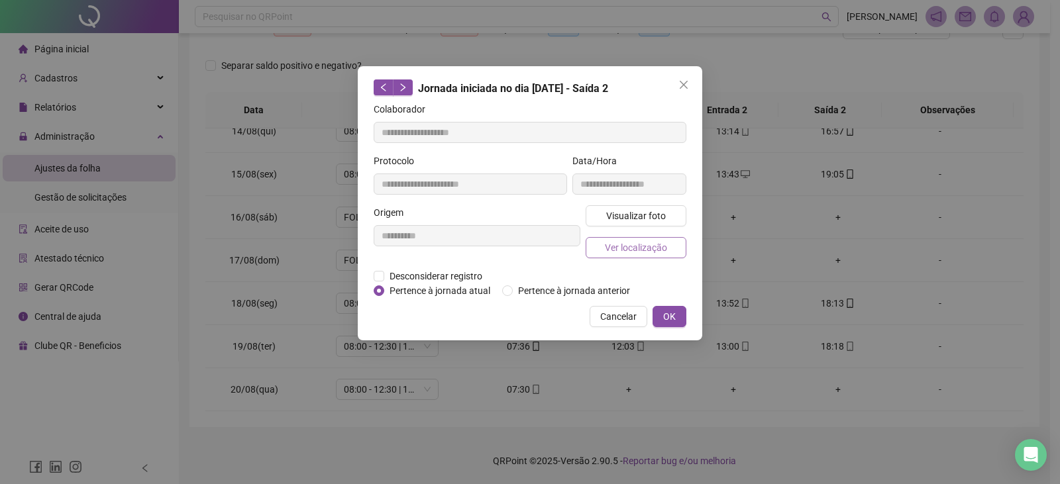
click at [677, 246] on button "Ver localização" at bounding box center [635, 247] width 101 height 21
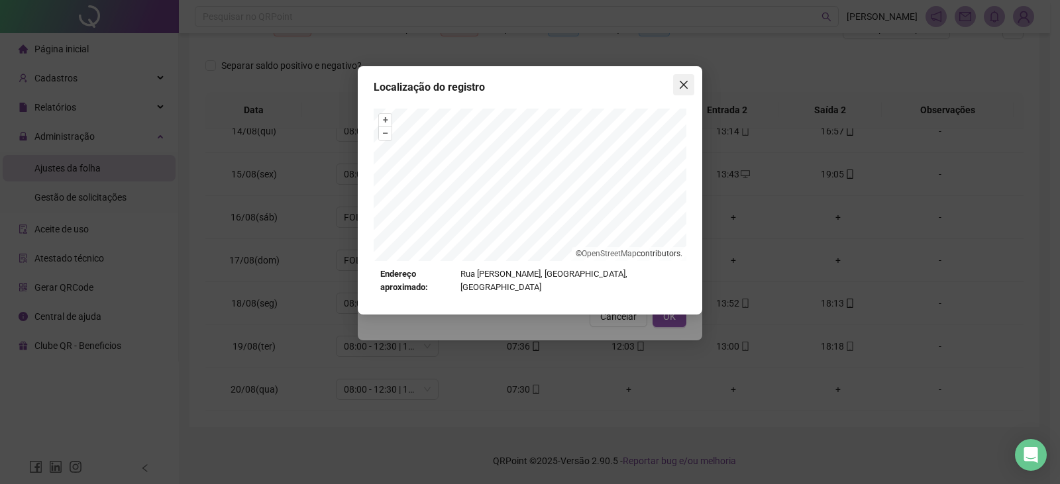
click at [685, 83] on icon "close" at bounding box center [683, 85] width 8 height 8
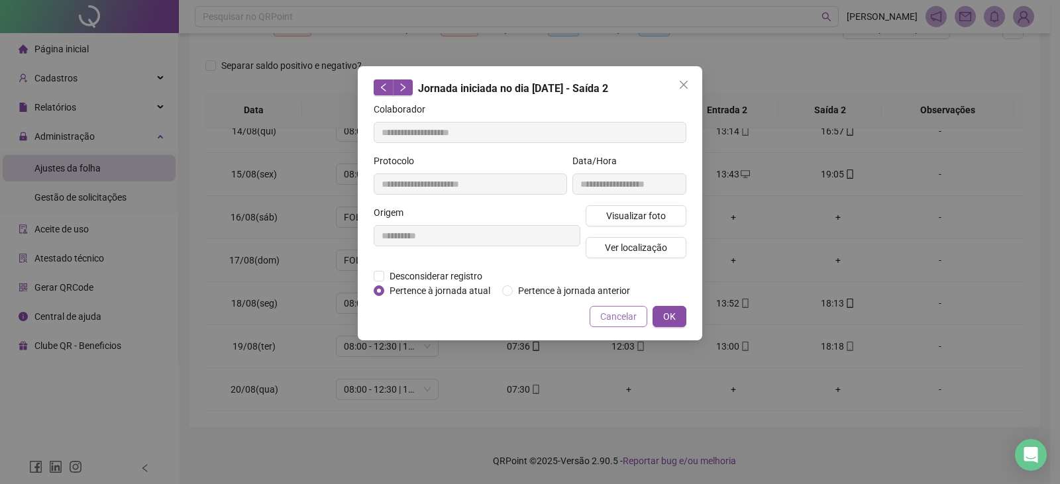
click at [631, 314] on span "Cancelar" at bounding box center [618, 316] width 36 height 15
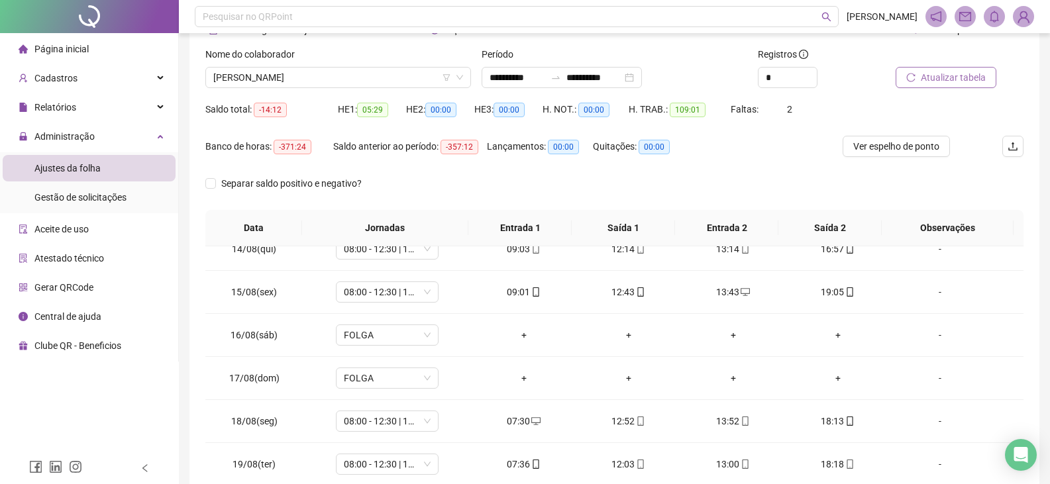
scroll to position [60, 0]
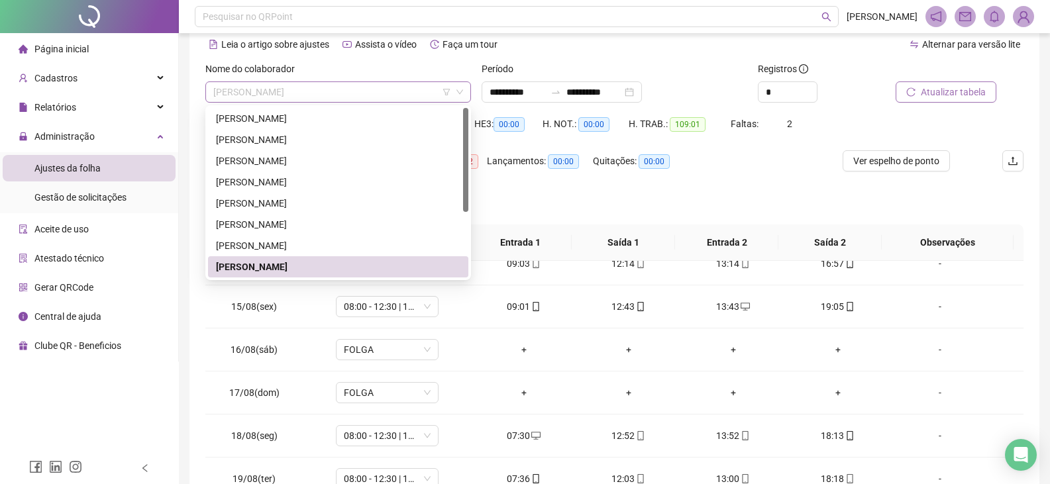
click at [362, 95] on span "[PERSON_NAME]" at bounding box center [338, 92] width 250 height 20
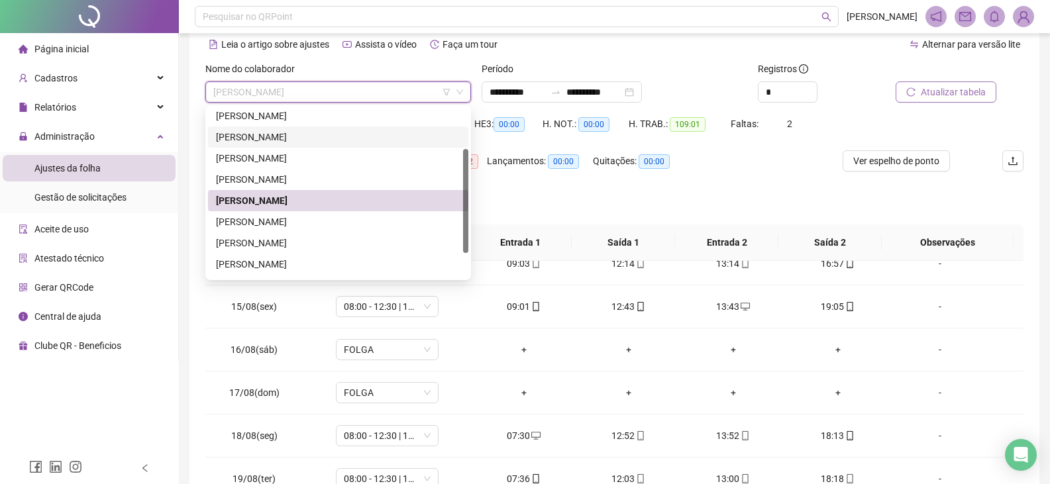
scroll to position [106, 0]
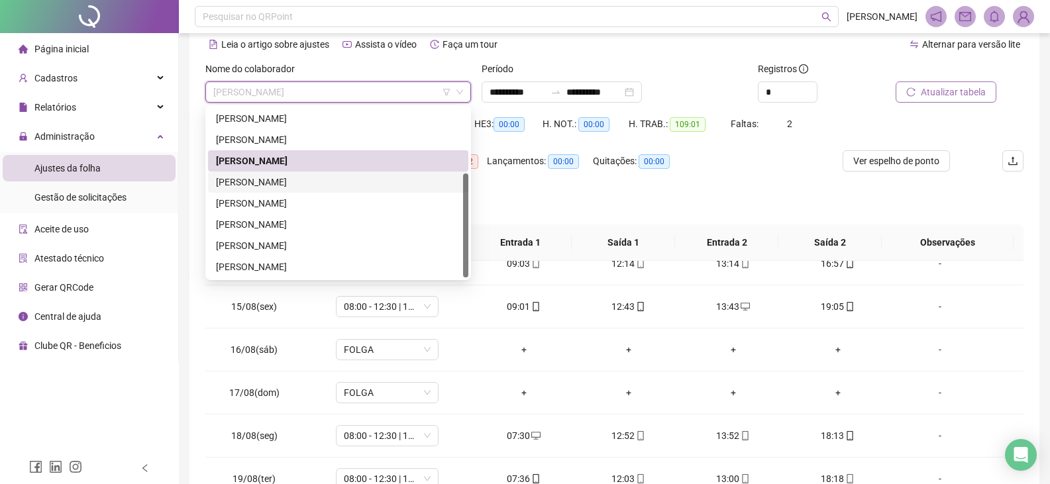
click at [312, 181] on div "[PERSON_NAME]" at bounding box center [338, 182] width 244 height 15
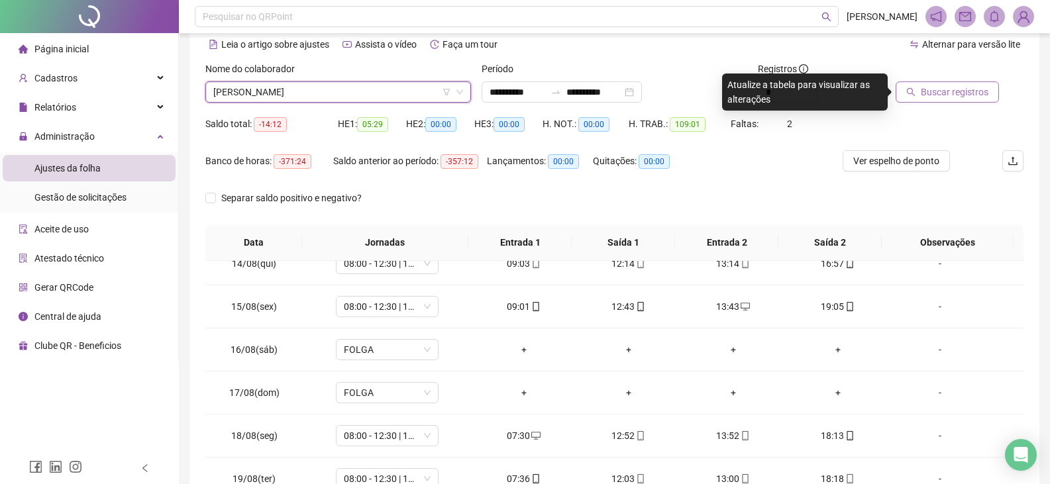
click at [940, 100] on button "Buscar registros" at bounding box center [946, 91] width 103 height 21
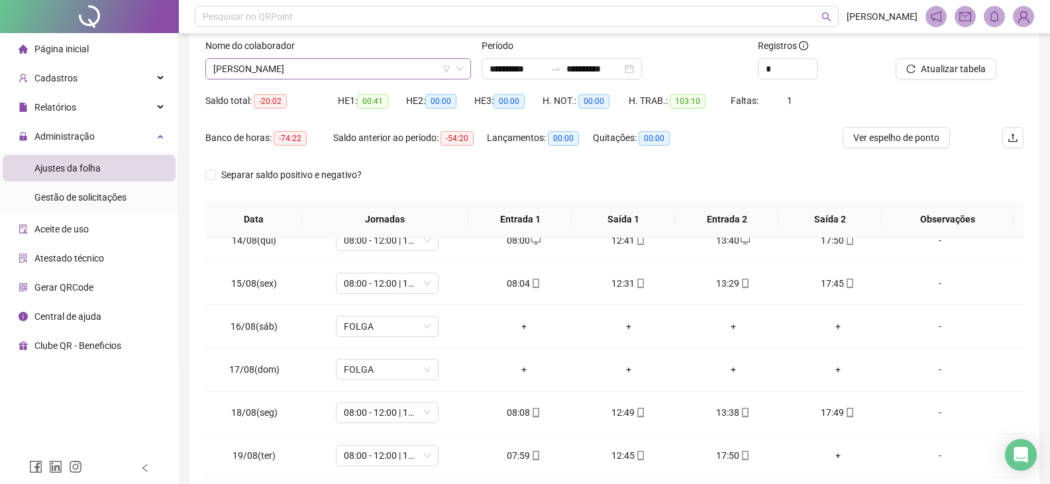
scroll to position [60, 0]
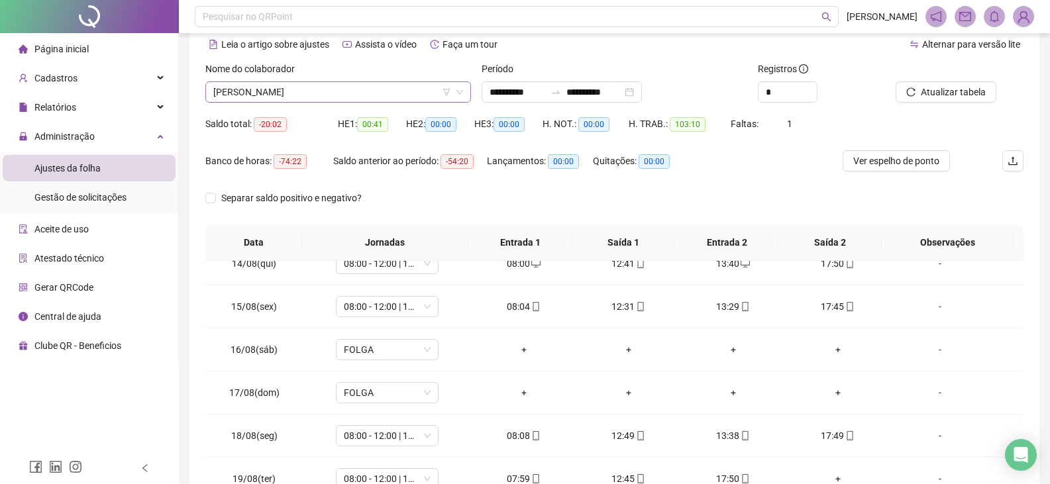
click at [322, 91] on span "[PERSON_NAME]" at bounding box center [338, 92] width 250 height 20
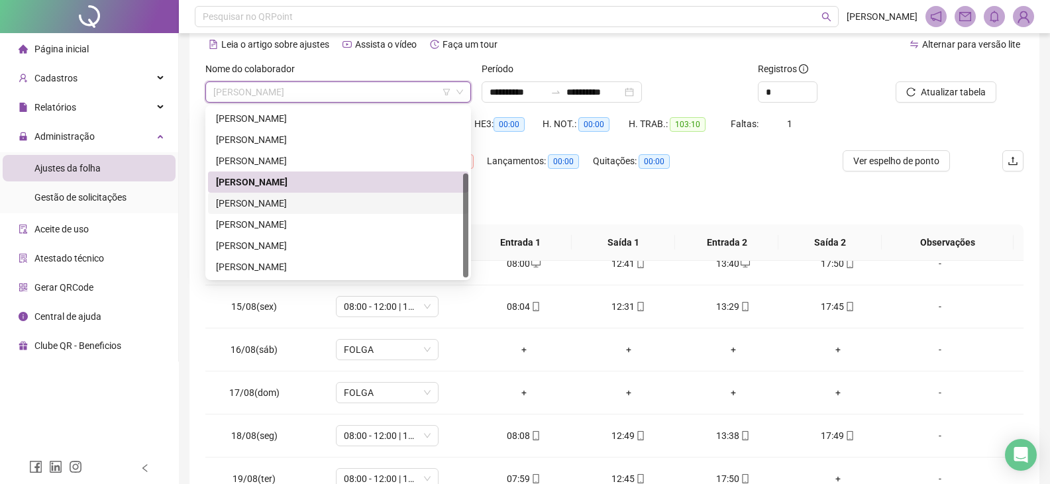
click at [324, 201] on div "[PERSON_NAME]" at bounding box center [338, 203] width 244 height 15
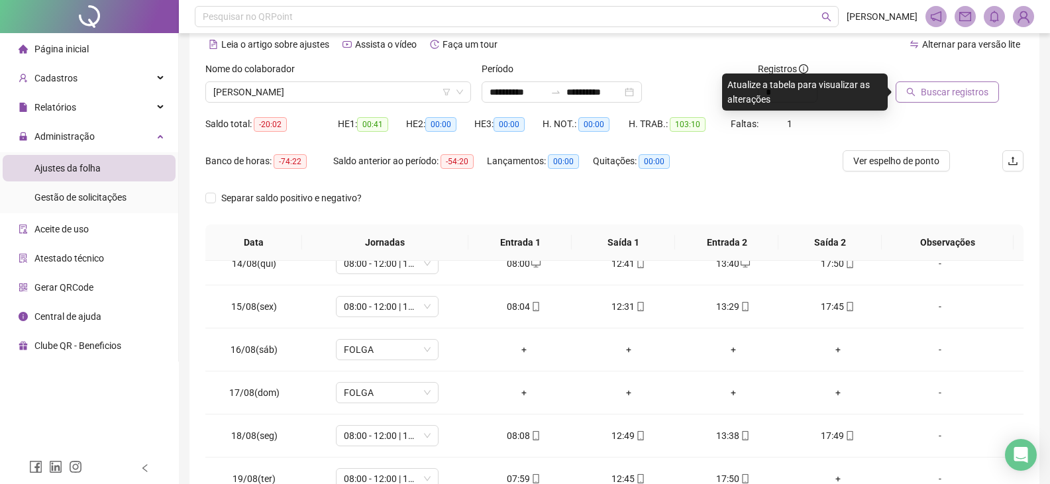
click at [937, 91] on span "Buscar registros" at bounding box center [954, 92] width 68 height 15
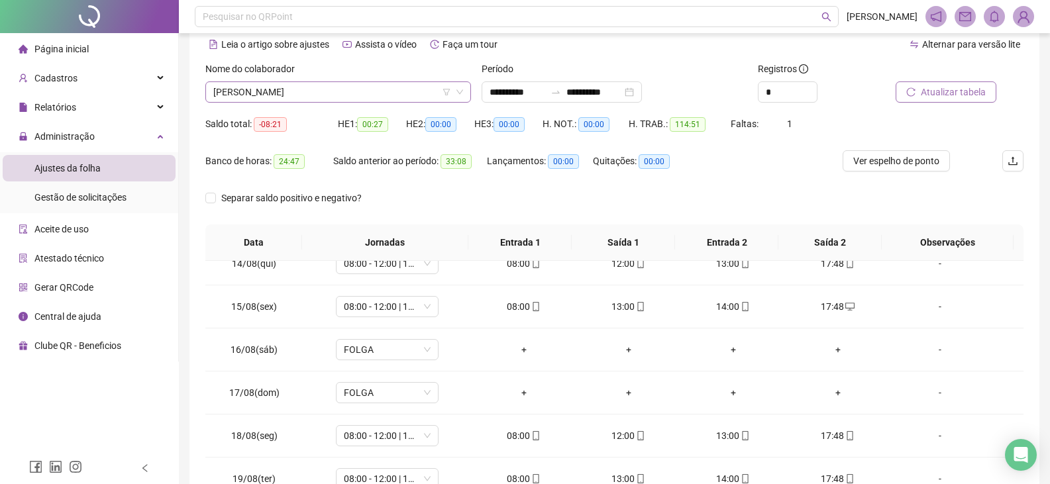
click at [368, 94] on span "[PERSON_NAME]" at bounding box center [338, 92] width 250 height 20
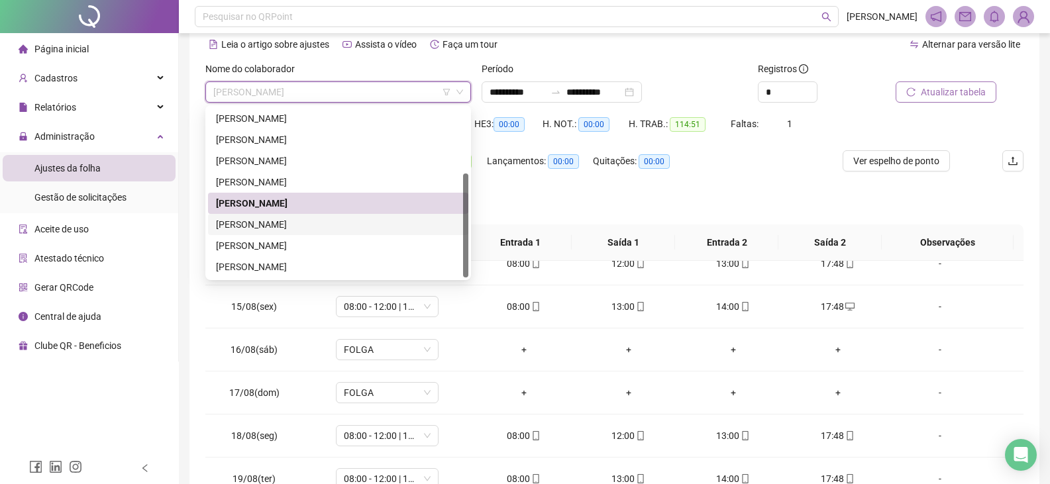
click at [296, 223] on div "[PERSON_NAME]" at bounding box center [338, 224] width 244 height 15
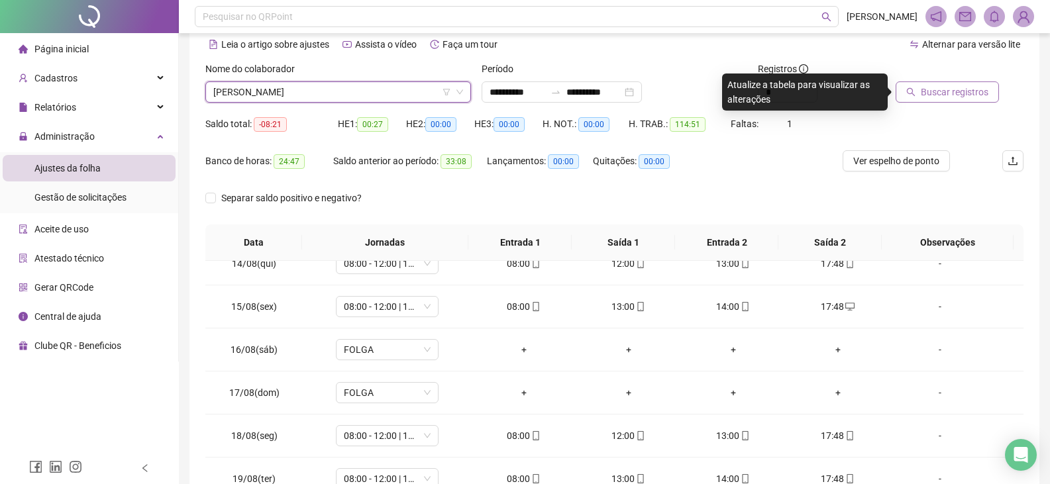
click at [914, 92] on icon "search" at bounding box center [910, 91] width 9 height 9
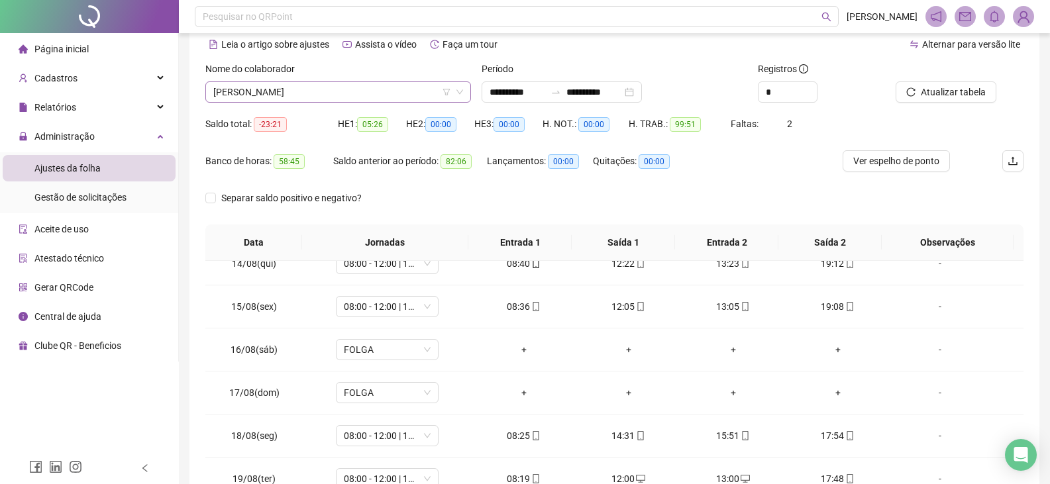
click at [383, 88] on span "[PERSON_NAME]" at bounding box center [338, 92] width 250 height 20
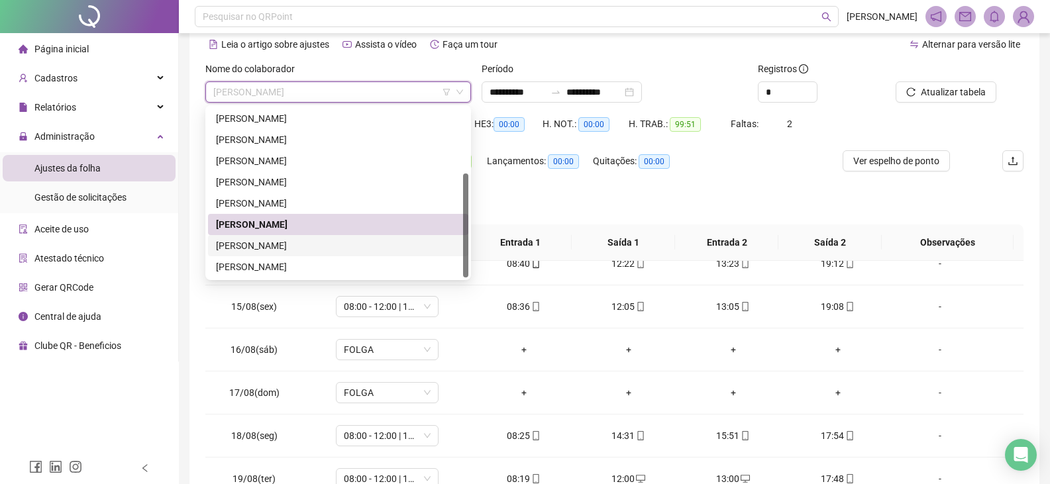
click at [271, 245] on div "[PERSON_NAME]" at bounding box center [338, 245] width 244 height 15
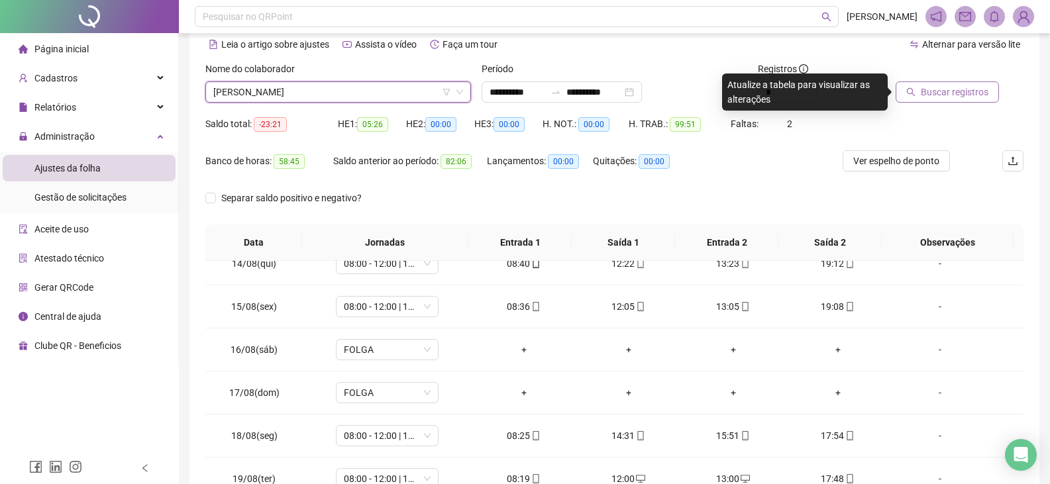
click at [954, 85] on span "Buscar registros" at bounding box center [954, 92] width 68 height 15
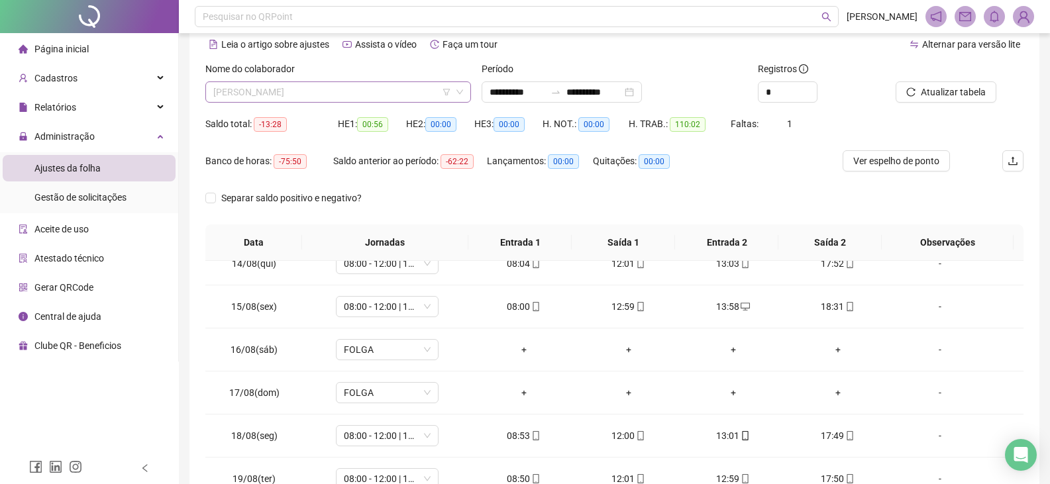
click at [392, 94] on span "[PERSON_NAME]" at bounding box center [338, 92] width 250 height 20
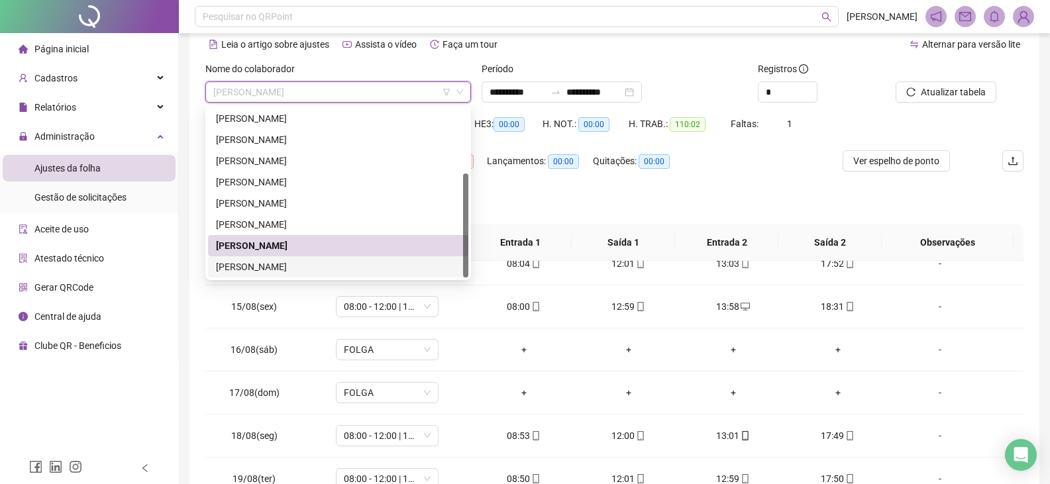
click at [289, 264] on div "[PERSON_NAME]" at bounding box center [338, 267] width 244 height 15
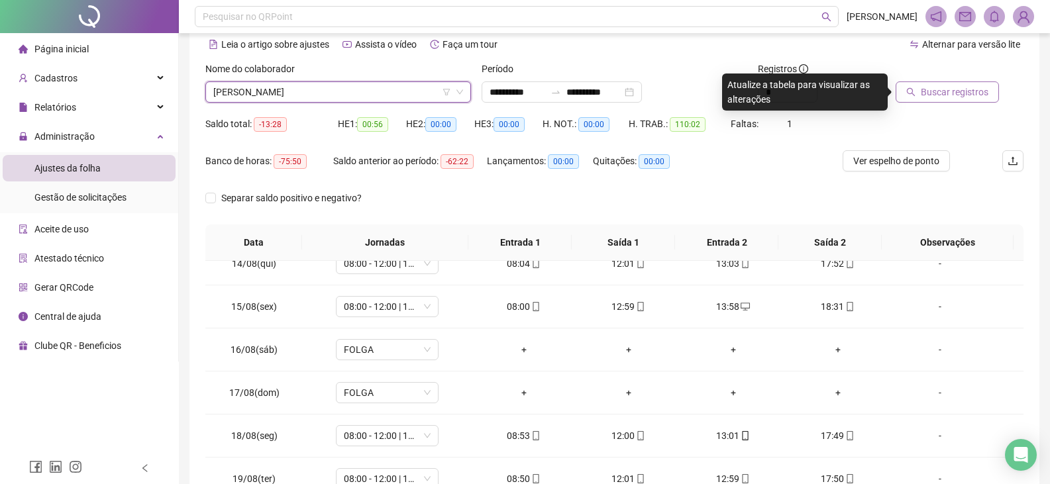
click at [926, 89] on span "Buscar registros" at bounding box center [954, 92] width 68 height 15
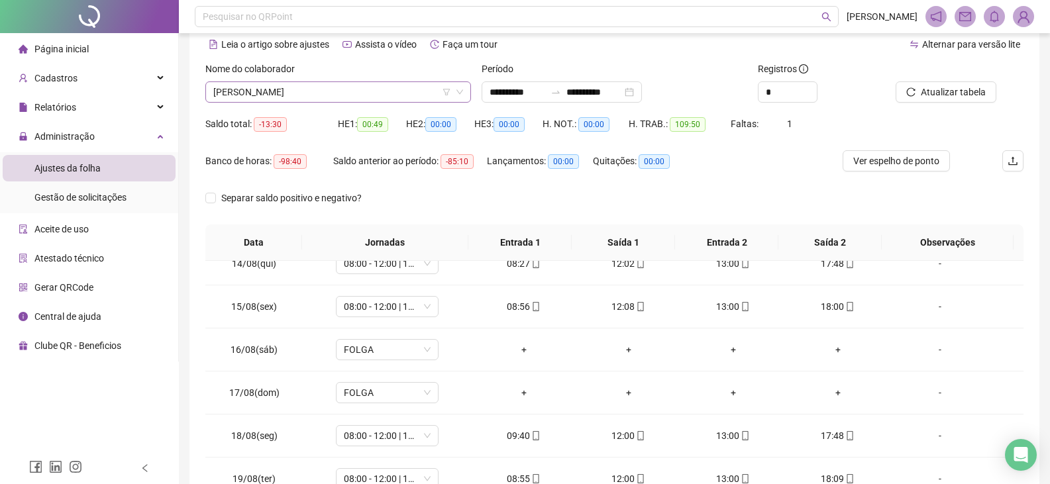
click at [336, 91] on span "[PERSON_NAME]" at bounding box center [338, 92] width 250 height 20
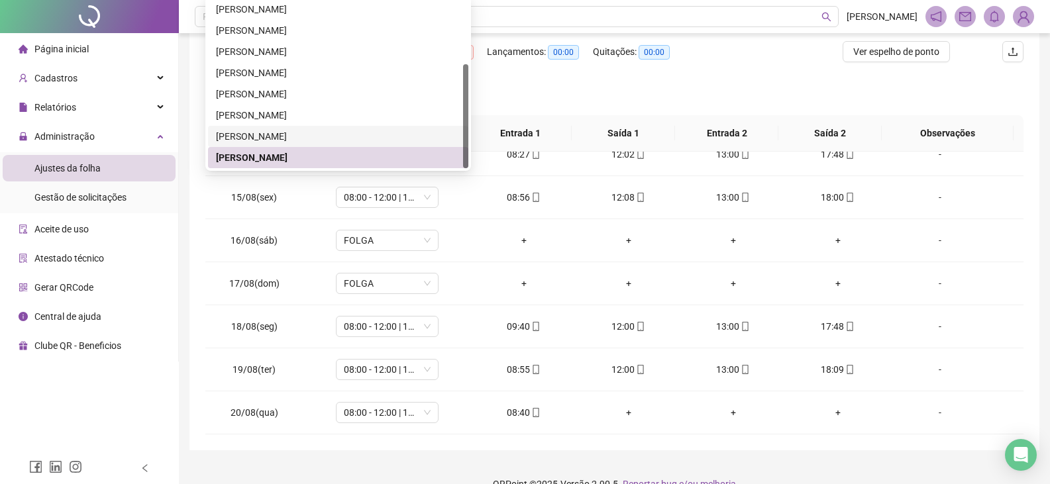
scroll to position [193, 0]
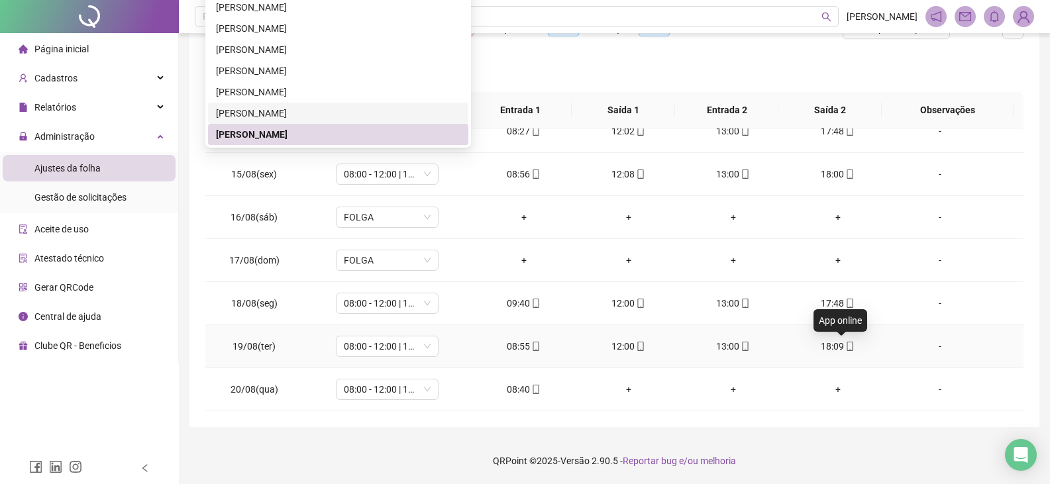
click at [845, 348] on icon "mobile" at bounding box center [849, 346] width 9 height 9
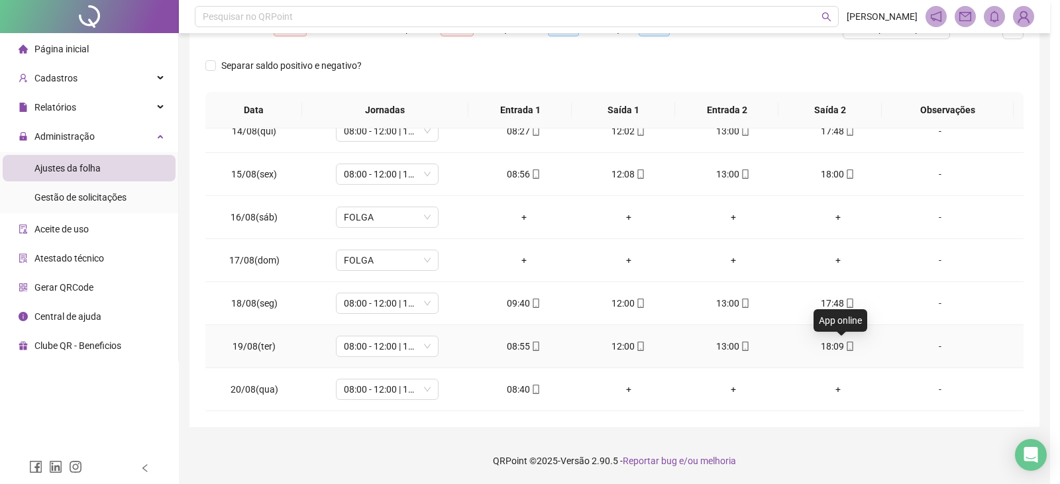
type input "**********"
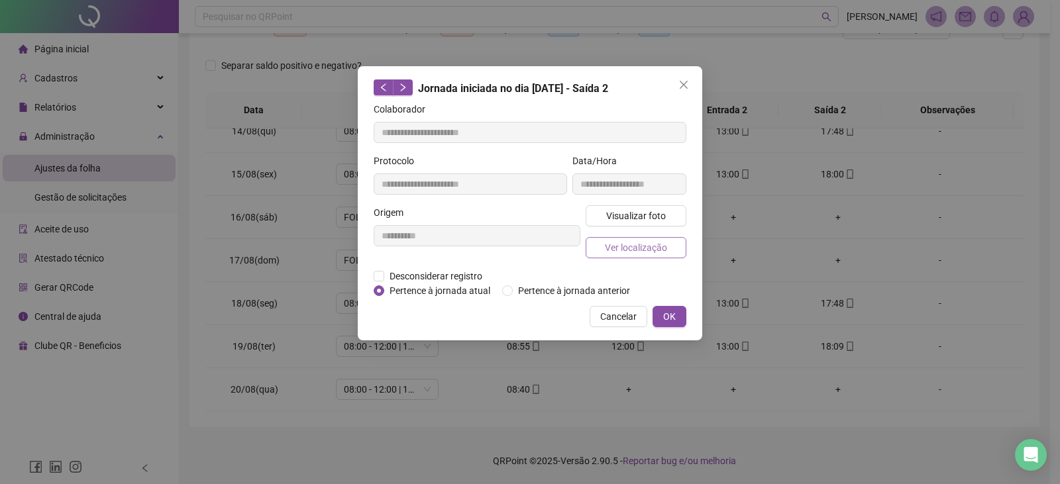
click at [646, 239] on button "Ver localização" at bounding box center [635, 247] width 101 height 21
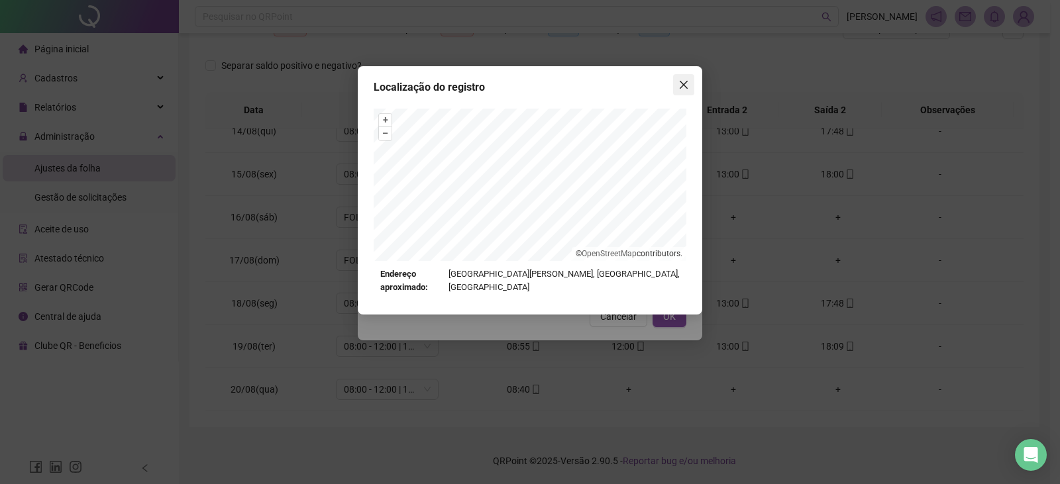
click at [682, 86] on icon "close" at bounding box center [683, 85] width 8 height 8
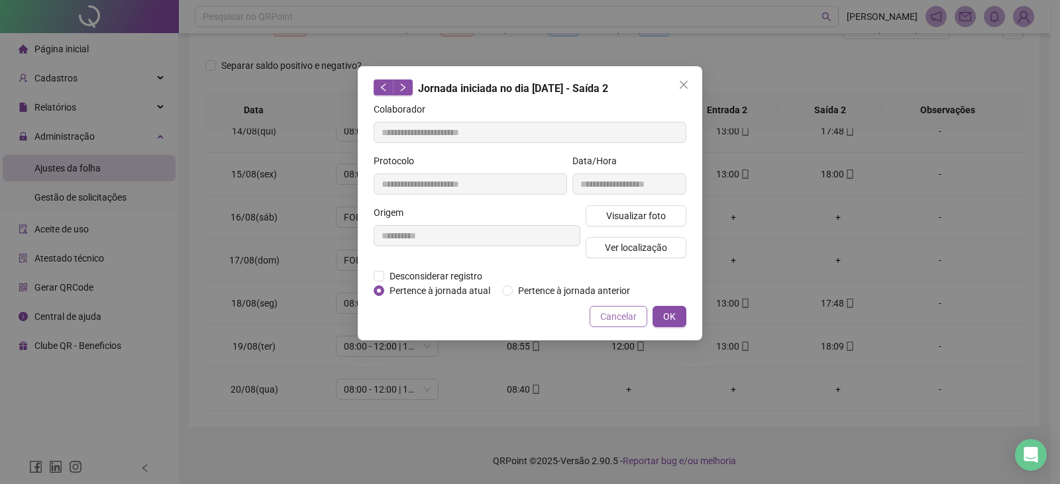
click at [623, 319] on span "Cancelar" at bounding box center [618, 316] width 36 height 15
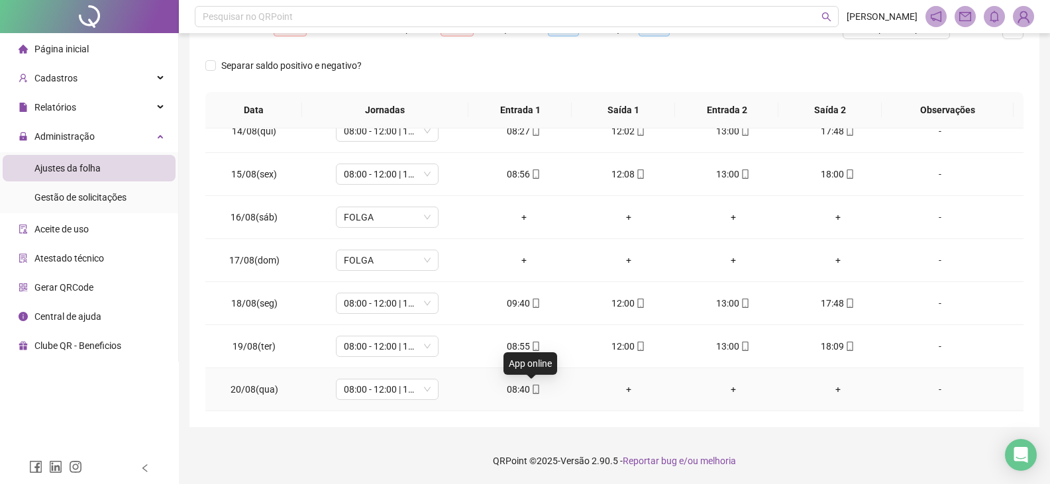
click at [534, 392] on icon "mobile" at bounding box center [535, 389] width 9 height 9
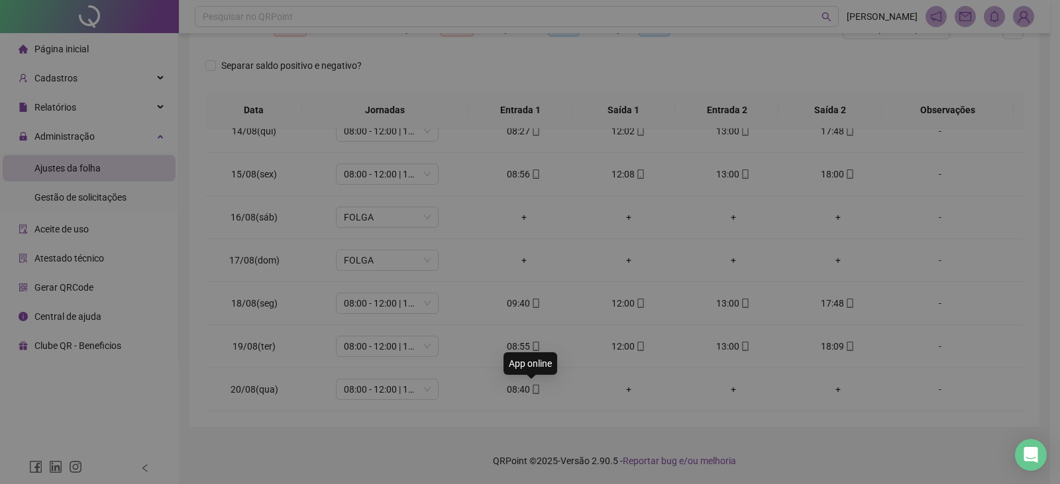
type input "**********"
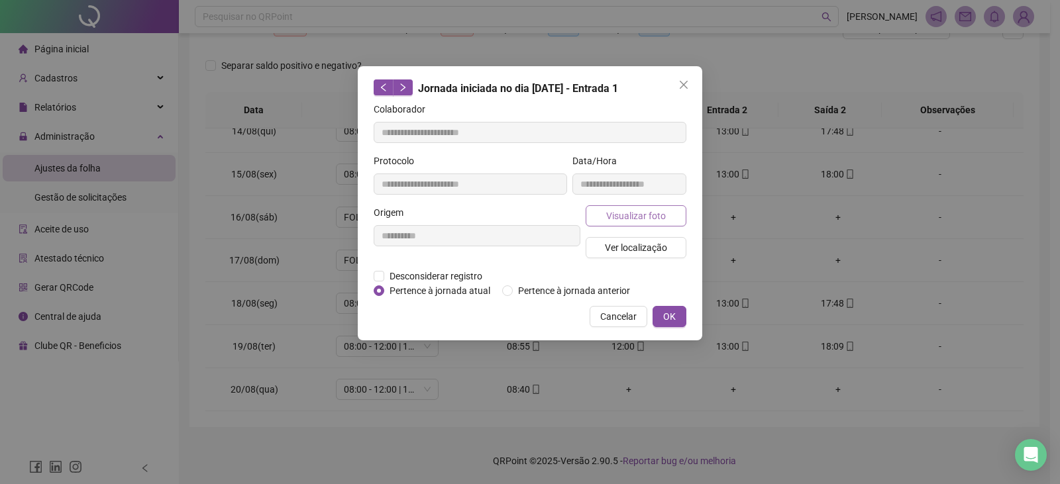
click at [599, 214] on button "Visualizar foto" at bounding box center [635, 215] width 101 height 21
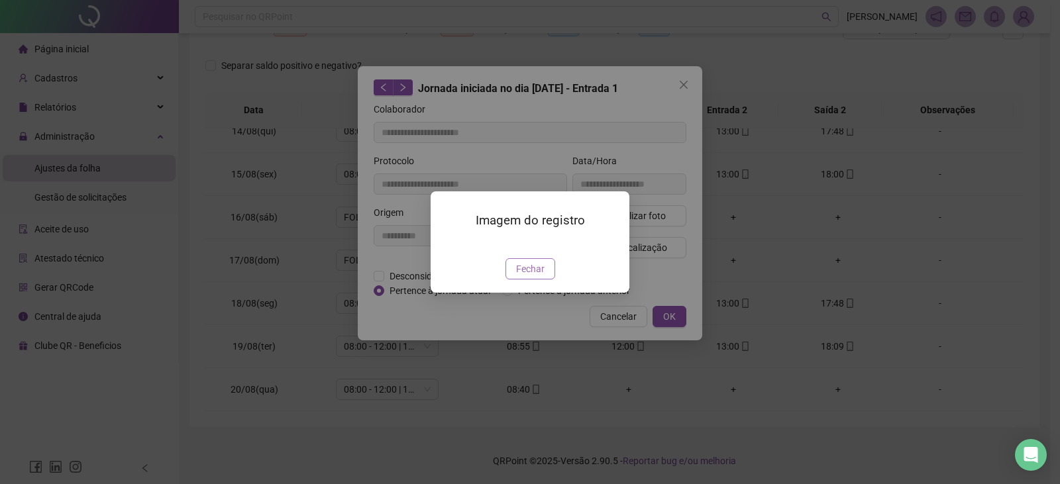
click at [535, 276] on span "Fechar" at bounding box center [530, 269] width 28 height 15
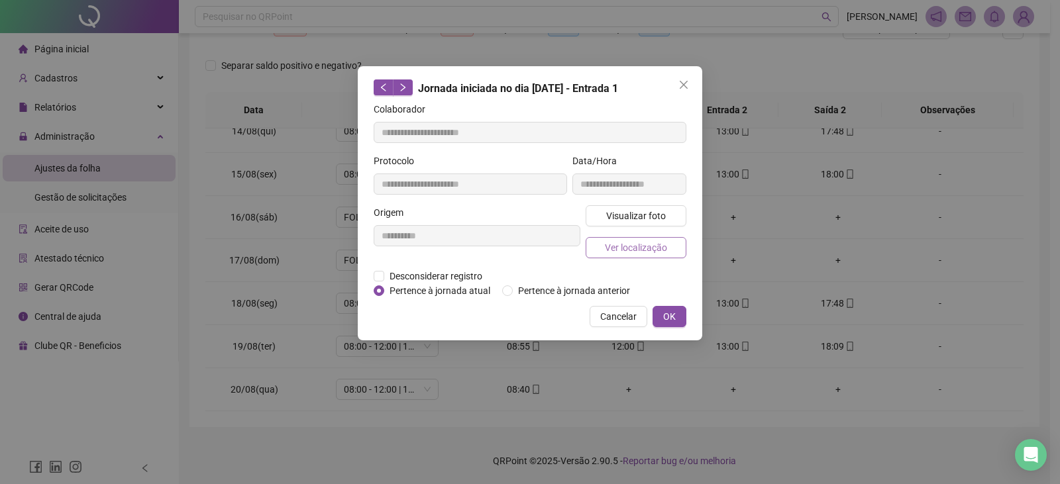
click at [625, 249] on span "Ver localização" at bounding box center [636, 247] width 62 height 15
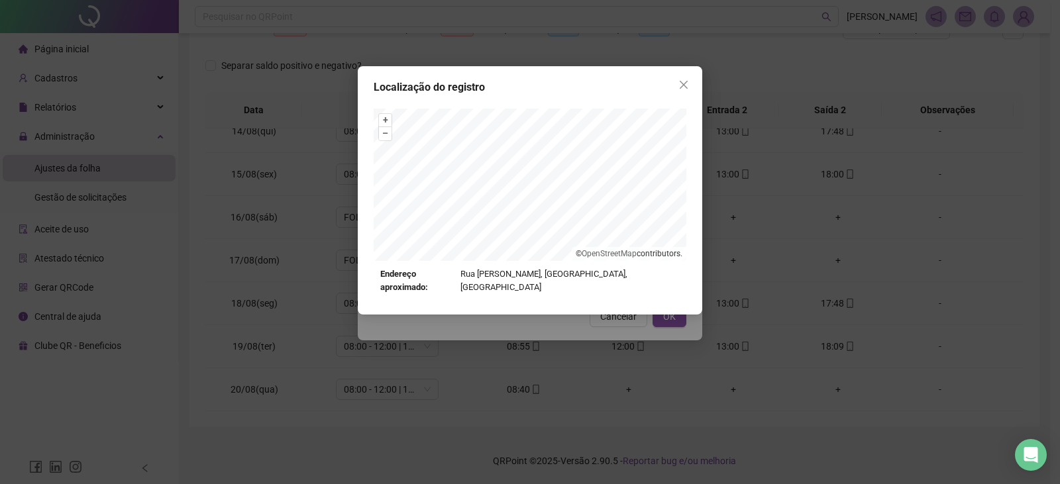
click at [681, 86] on icon "close" at bounding box center [683, 84] width 11 height 11
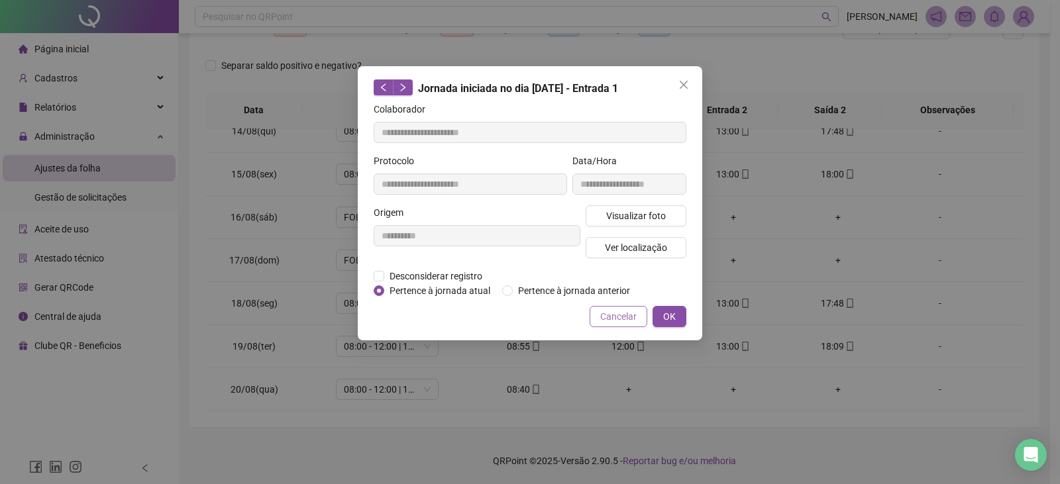
click at [610, 322] on span "Cancelar" at bounding box center [618, 316] width 36 height 15
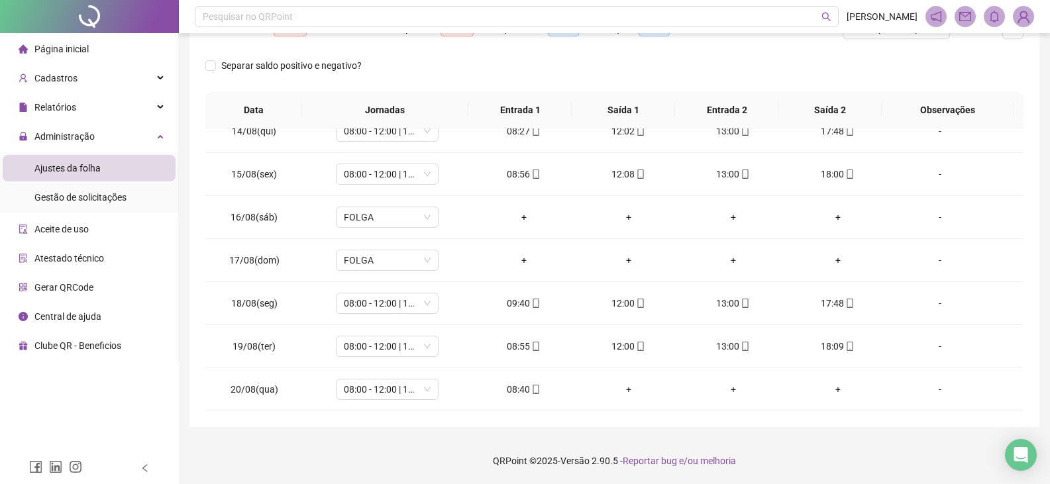
scroll to position [126, 0]
